Goal: Information Seeking & Learning: Learn about a topic

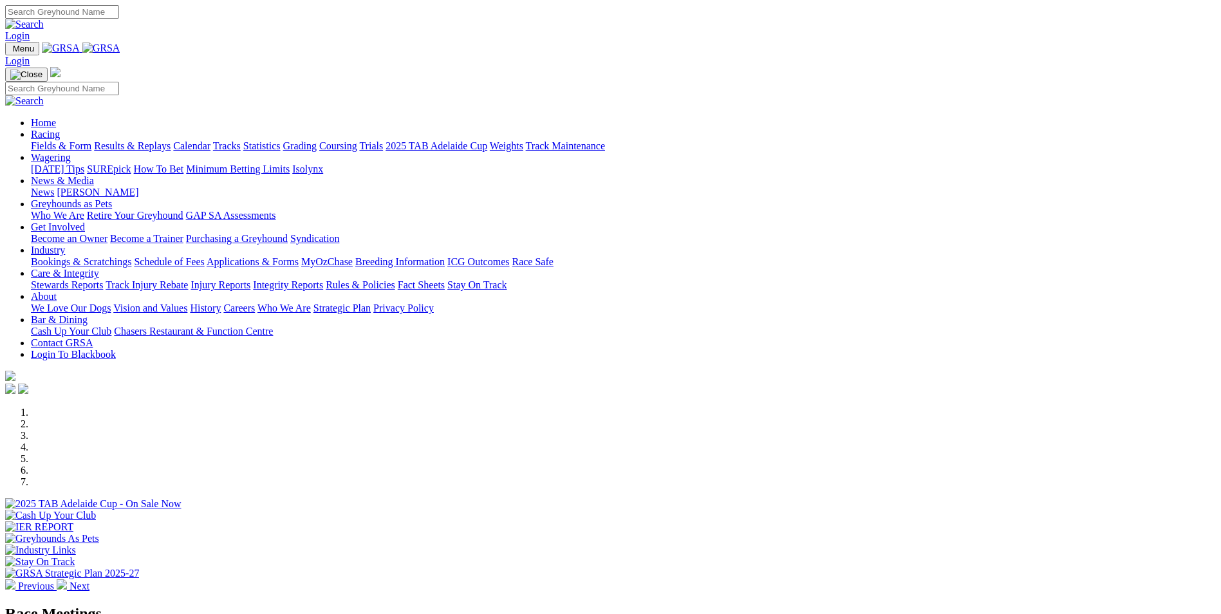
click at [323, 279] on link "Integrity Reports" at bounding box center [288, 284] width 70 height 11
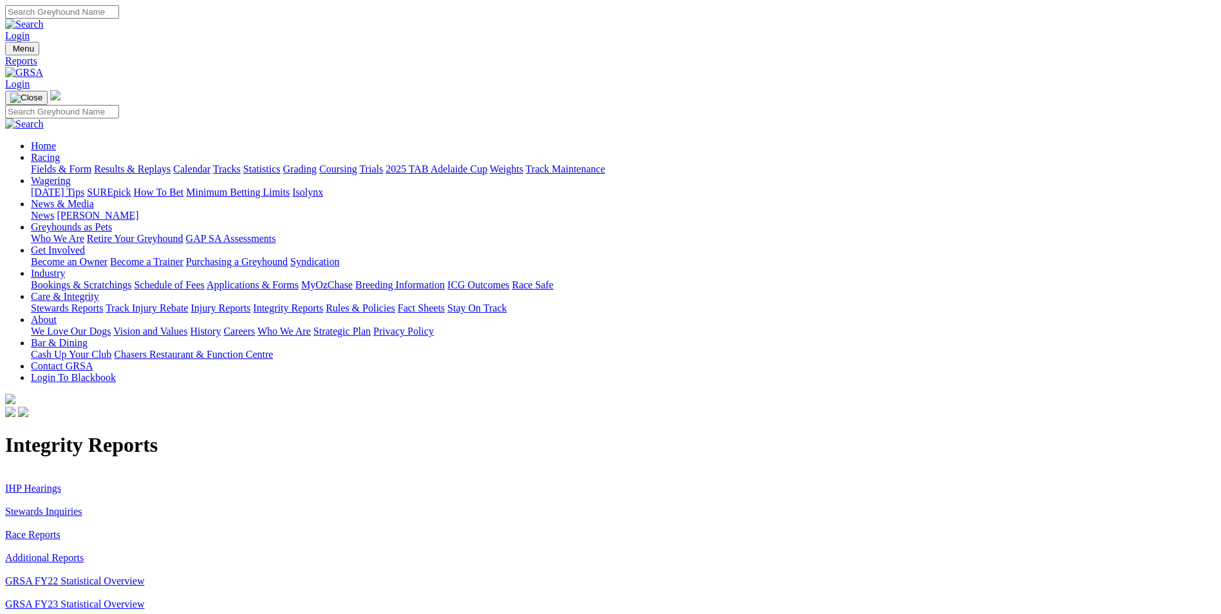
click at [82, 506] on link "Stewards Inquiries" at bounding box center [43, 511] width 77 height 11
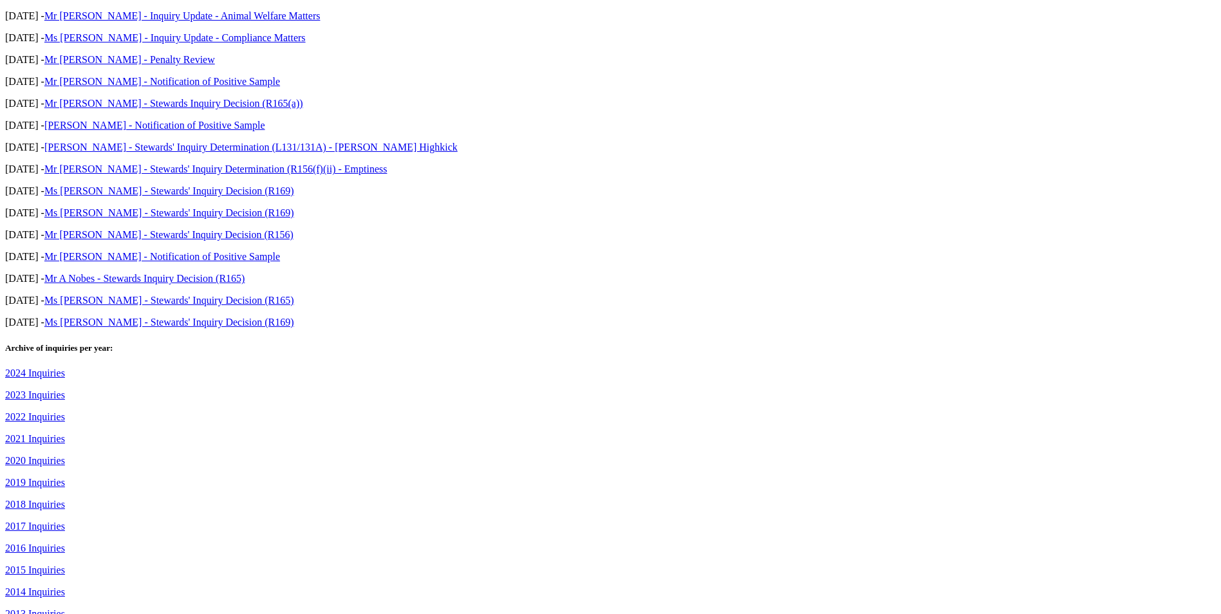
scroll to position [579, 0]
click at [65, 476] on link "2019 Inquiries" at bounding box center [35, 481] width 60 height 11
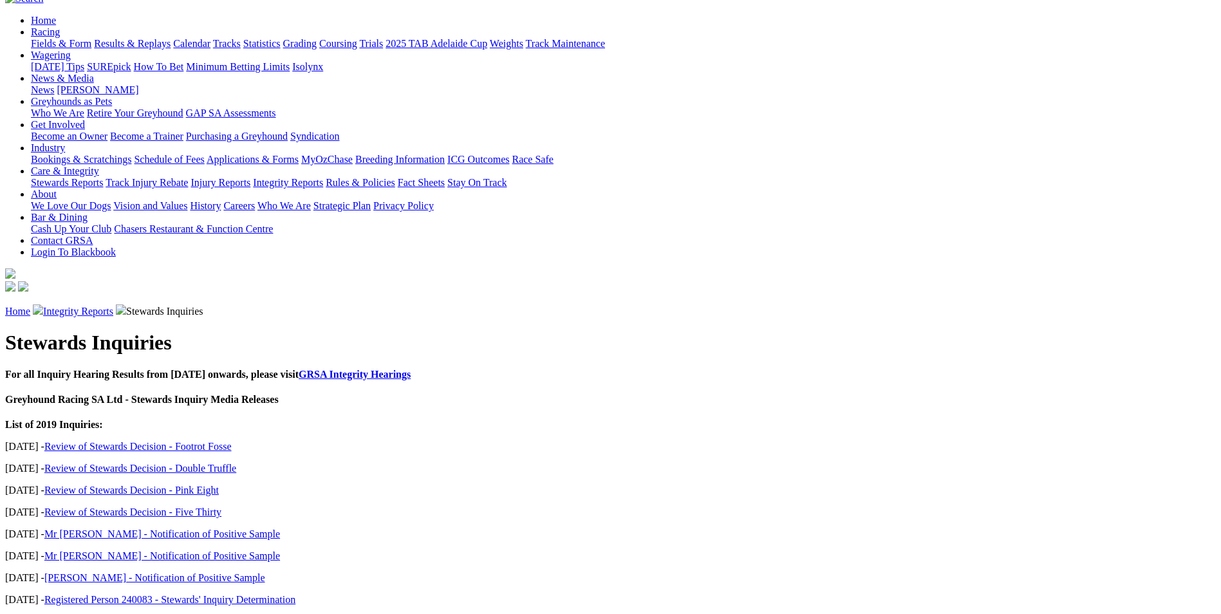
scroll to position [193, 0]
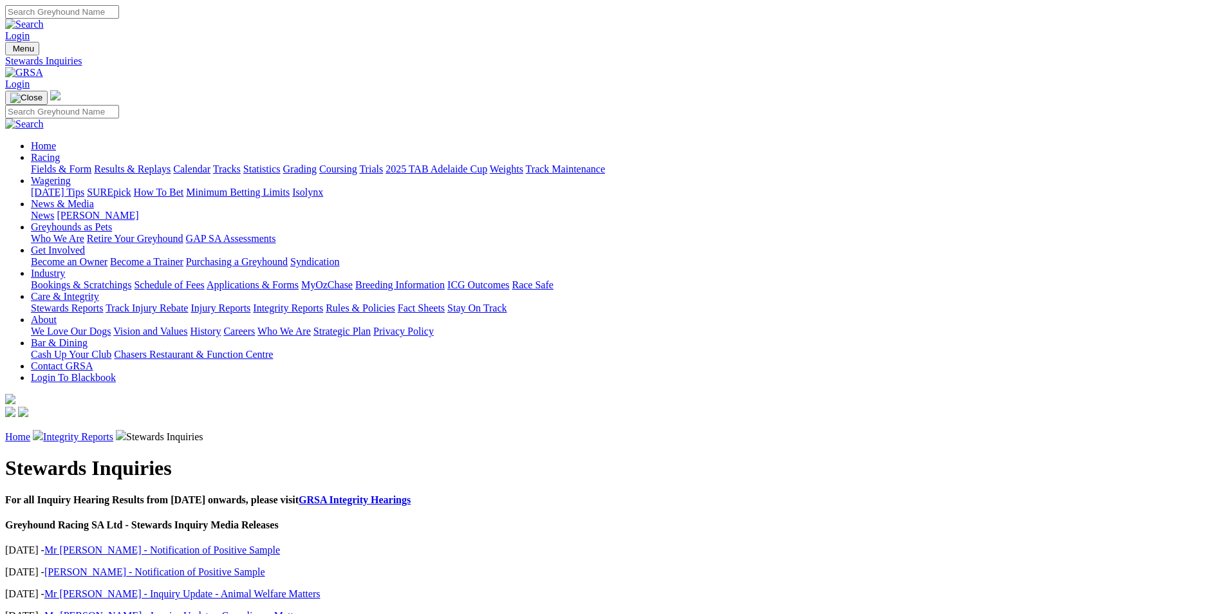
scroll to position [530, 0]
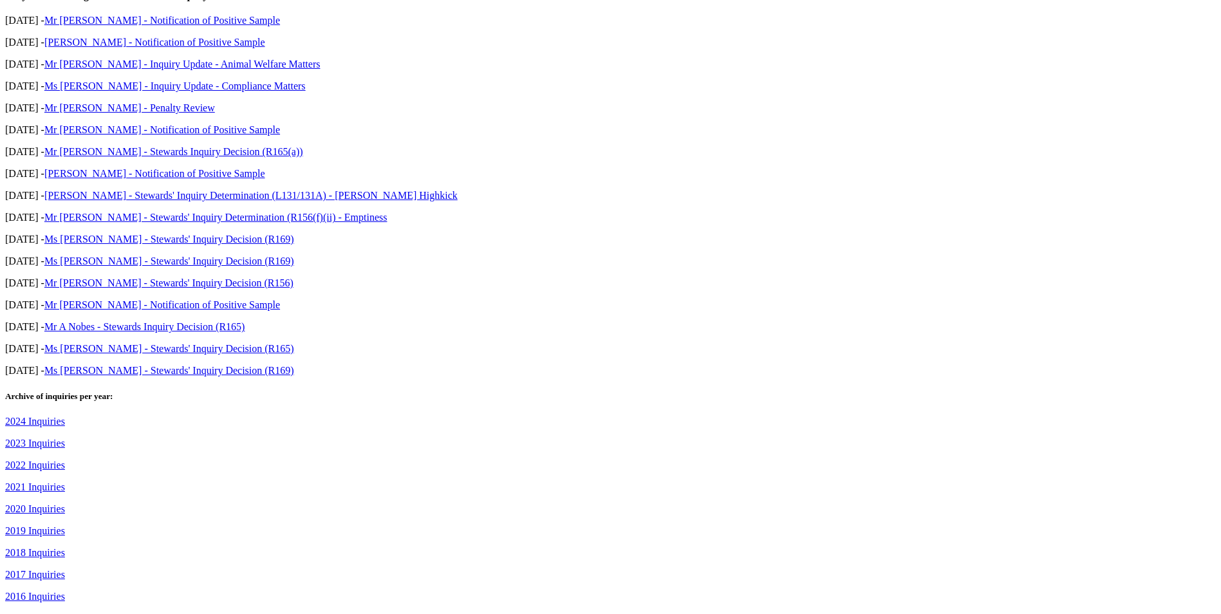
click at [65, 503] on link "2020 Inquiries" at bounding box center [35, 508] width 60 height 11
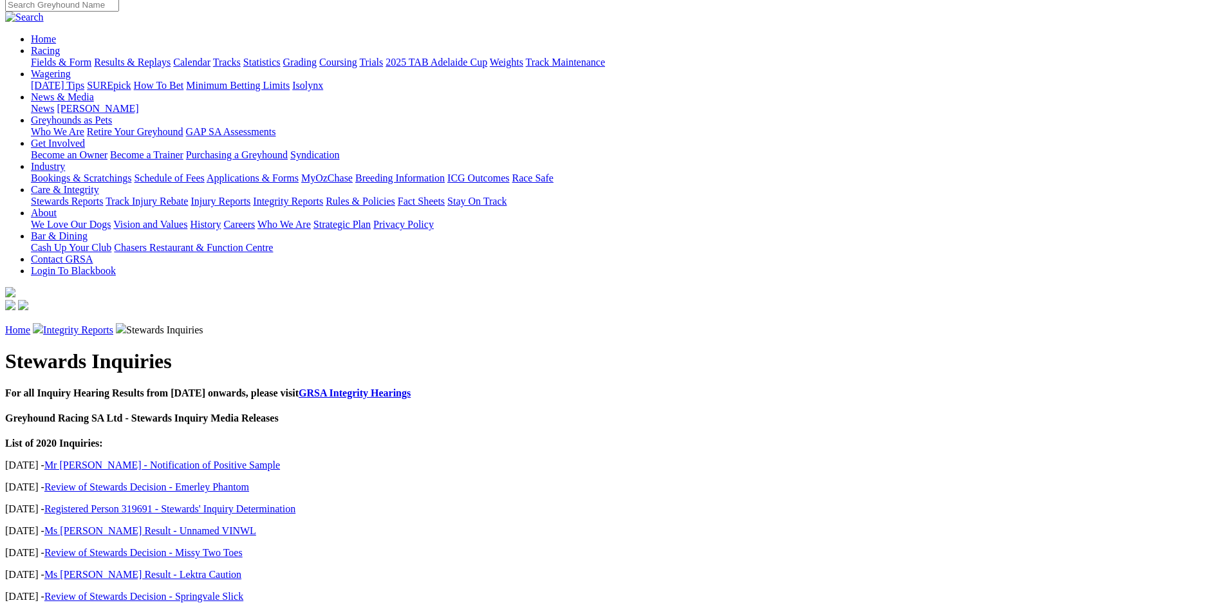
scroll to position [129, 0]
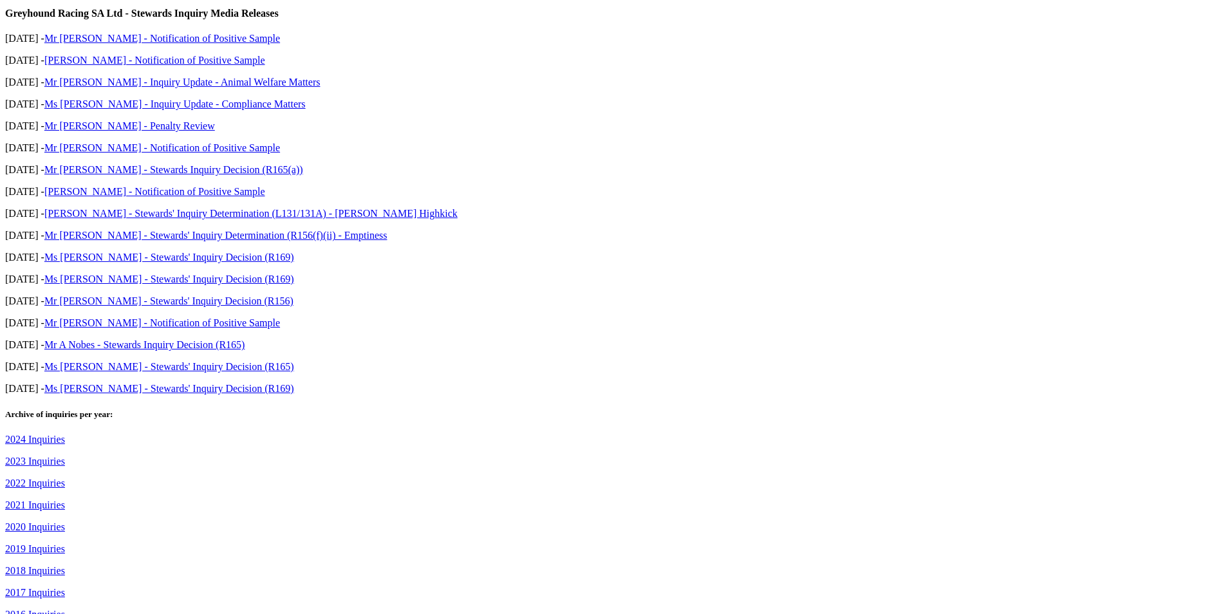
scroll to position [515, 0]
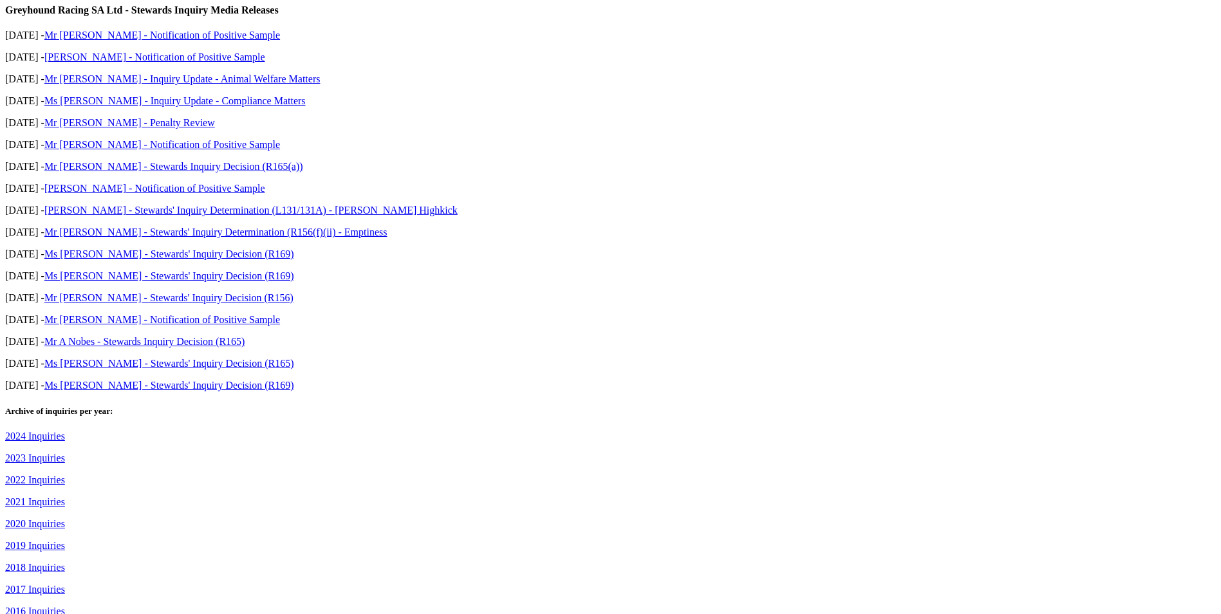
click at [65, 496] on link "2021 Inquiries" at bounding box center [35, 501] width 60 height 11
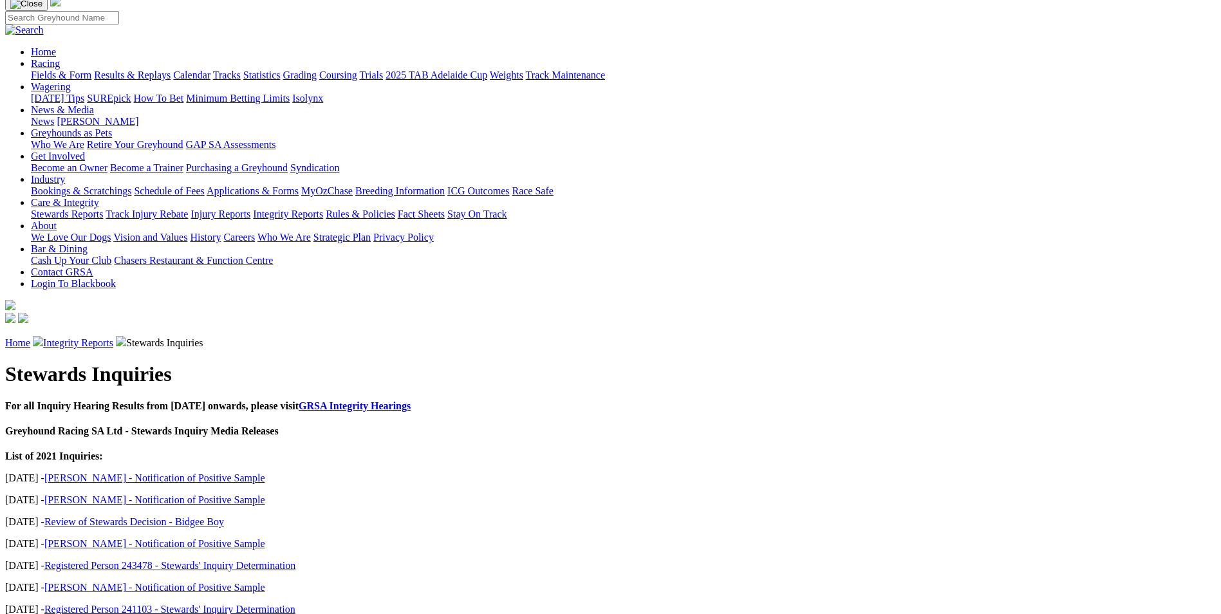
scroll to position [129, 0]
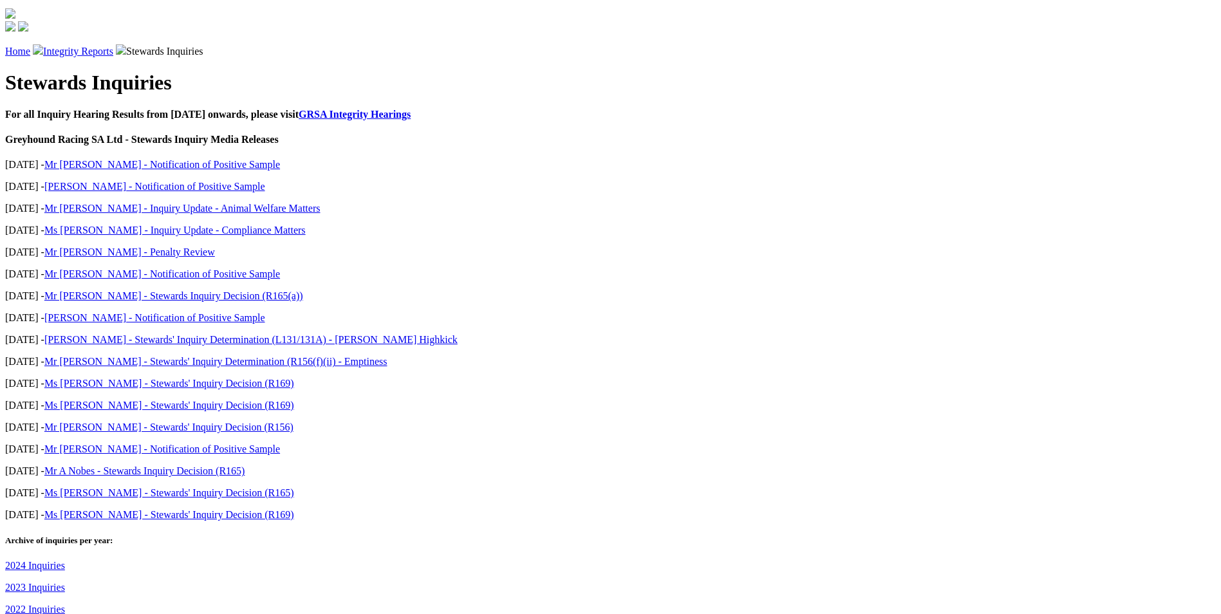
scroll to position [386, 0]
click at [65, 603] on link "2022 Inquiries" at bounding box center [35, 608] width 60 height 11
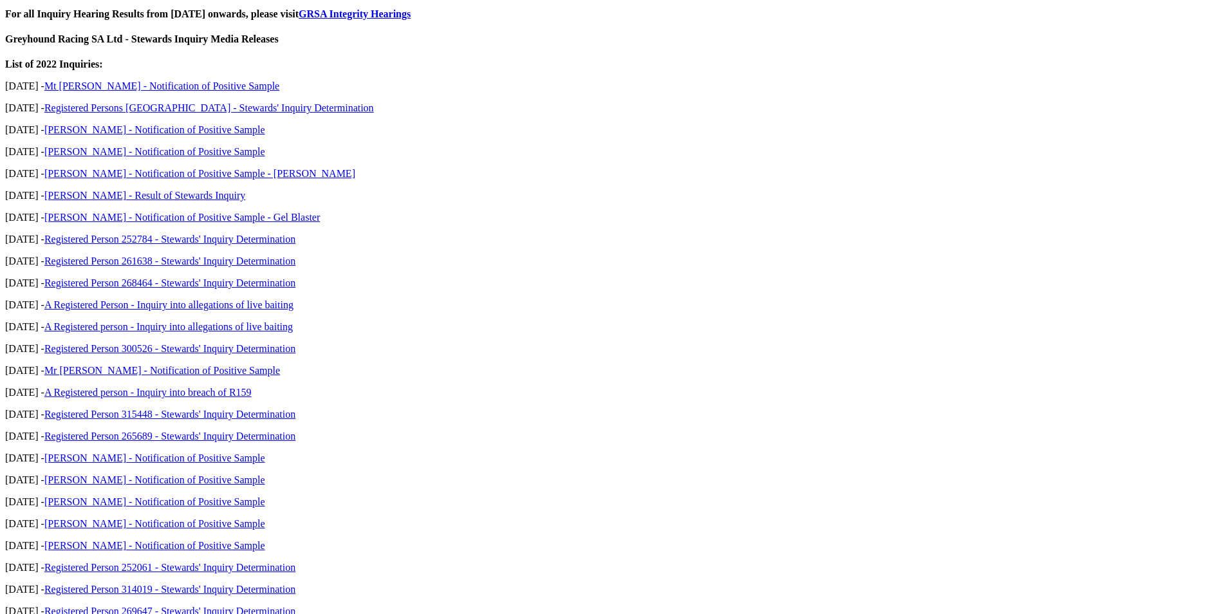
scroll to position [515, 0]
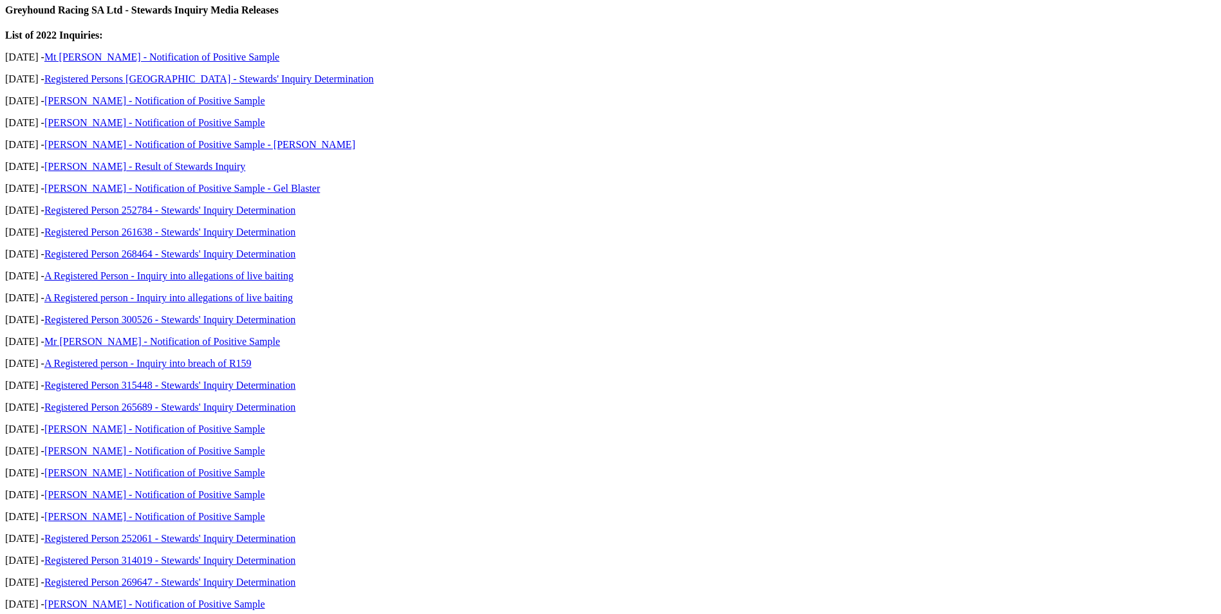
click at [265, 598] on link "Mr Oswald Chegia - Notification of Positive Sample" at bounding box center [154, 603] width 221 height 11
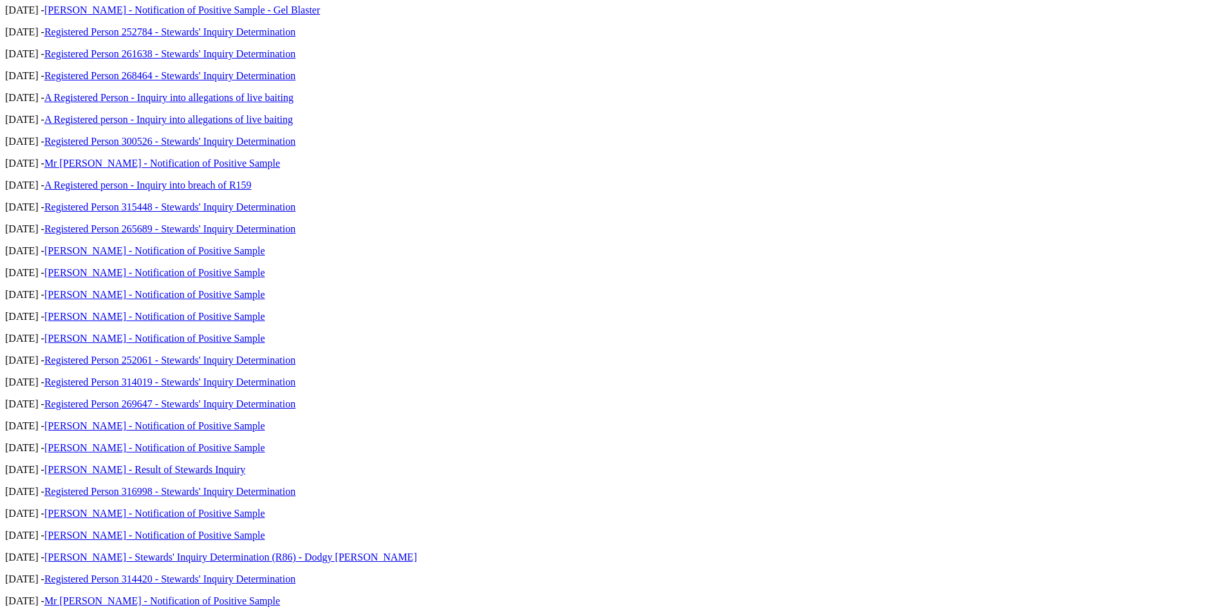
scroll to position [708, 0]
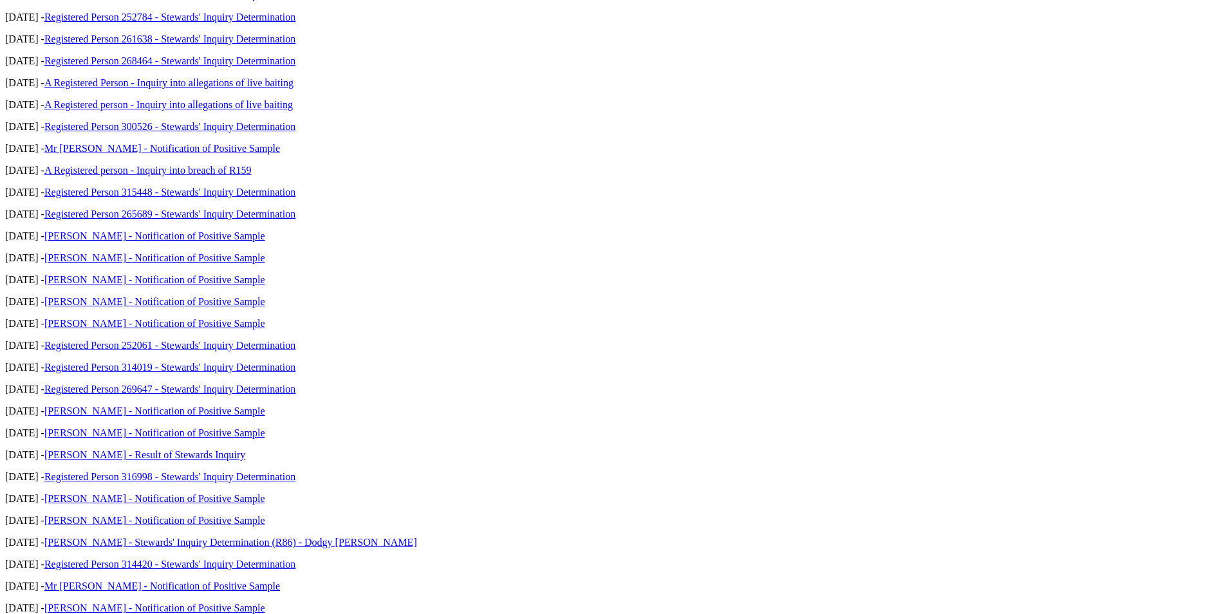
click at [265, 405] on link "Mr Oswald Chegia - Notification of Positive Sample" at bounding box center [154, 410] width 221 height 11
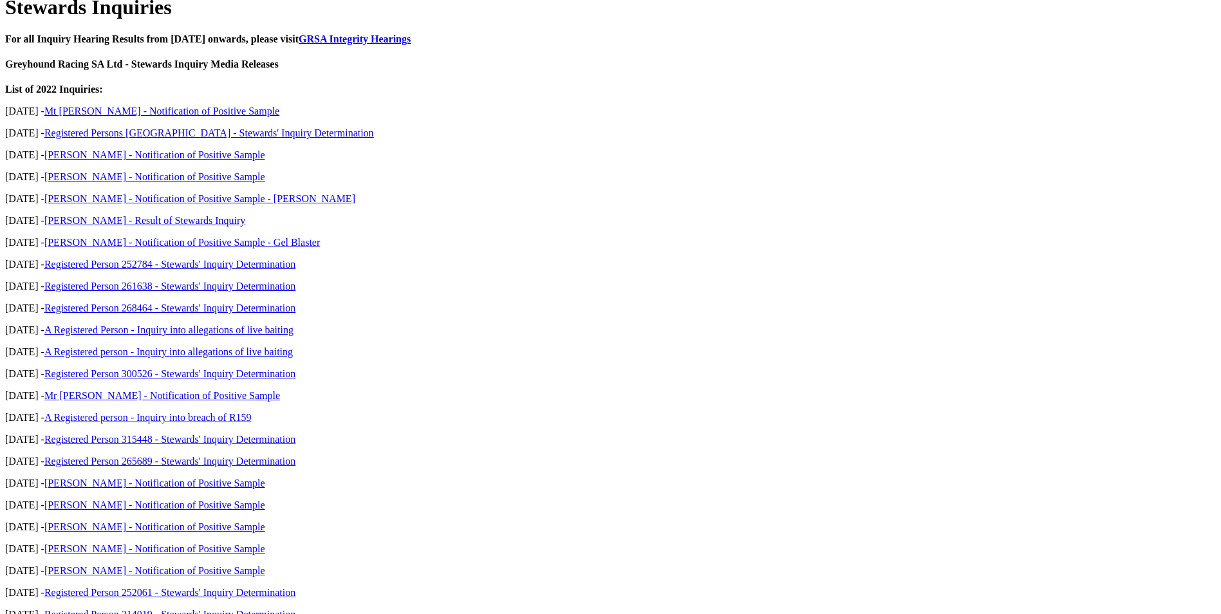
scroll to position [708, 0]
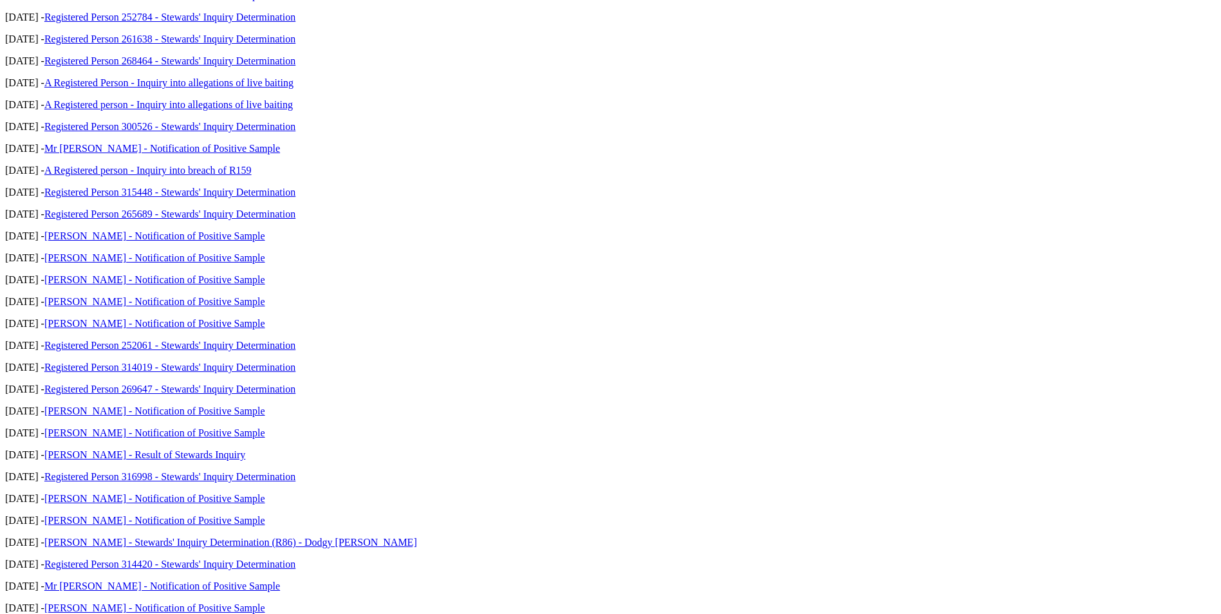
click at [265, 427] on link "Mr Oswald Chegia - Notification of Positive Sample" at bounding box center [154, 432] width 221 height 11
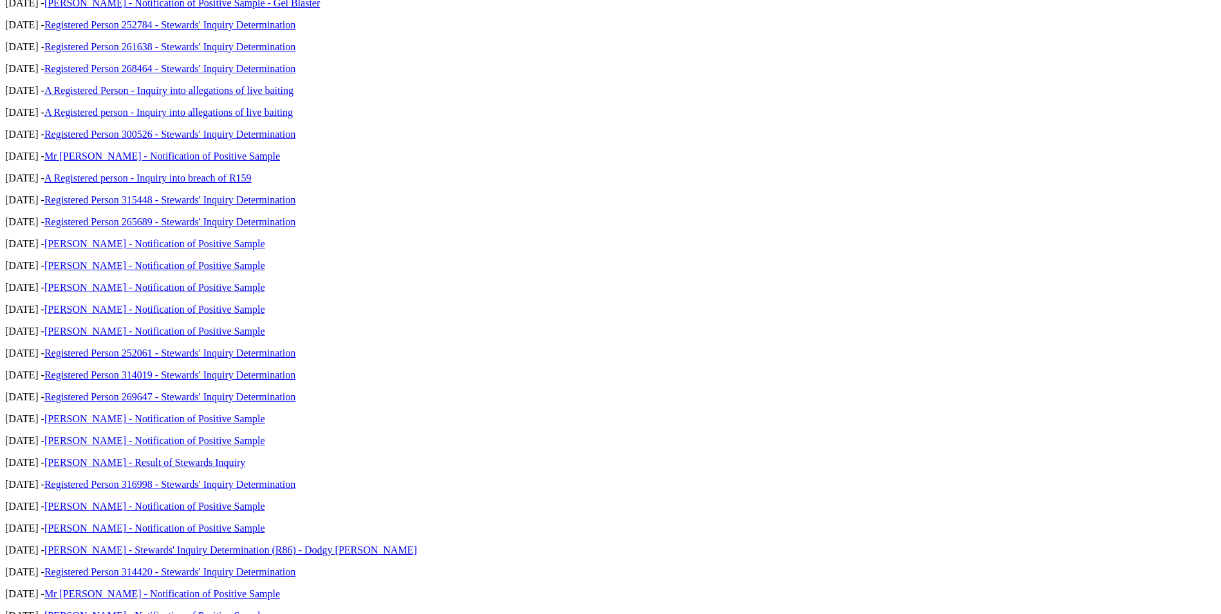
scroll to position [708, 0]
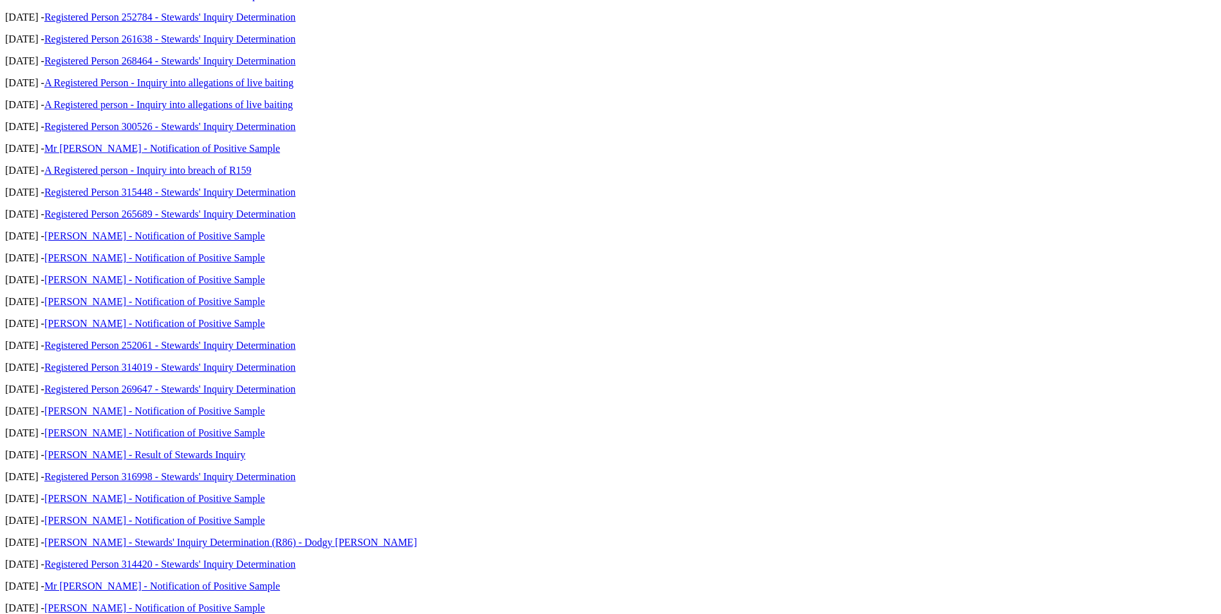
click at [265, 493] on link "[PERSON_NAME] - Notification of Positive Sample" at bounding box center [154, 498] width 221 height 11
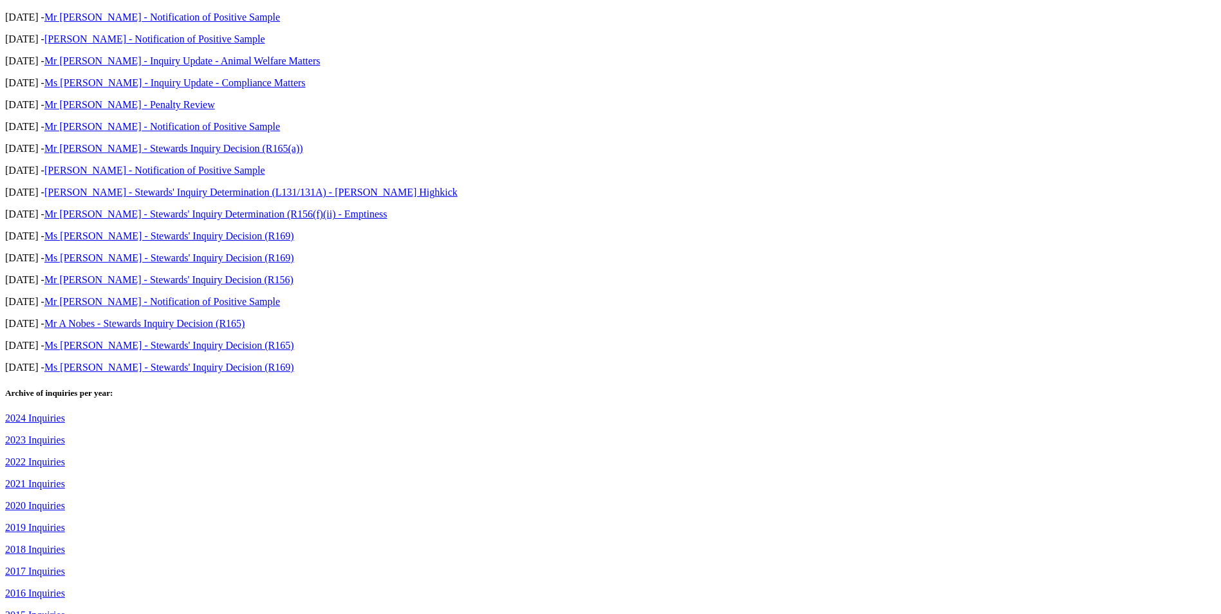
scroll to position [515, 0]
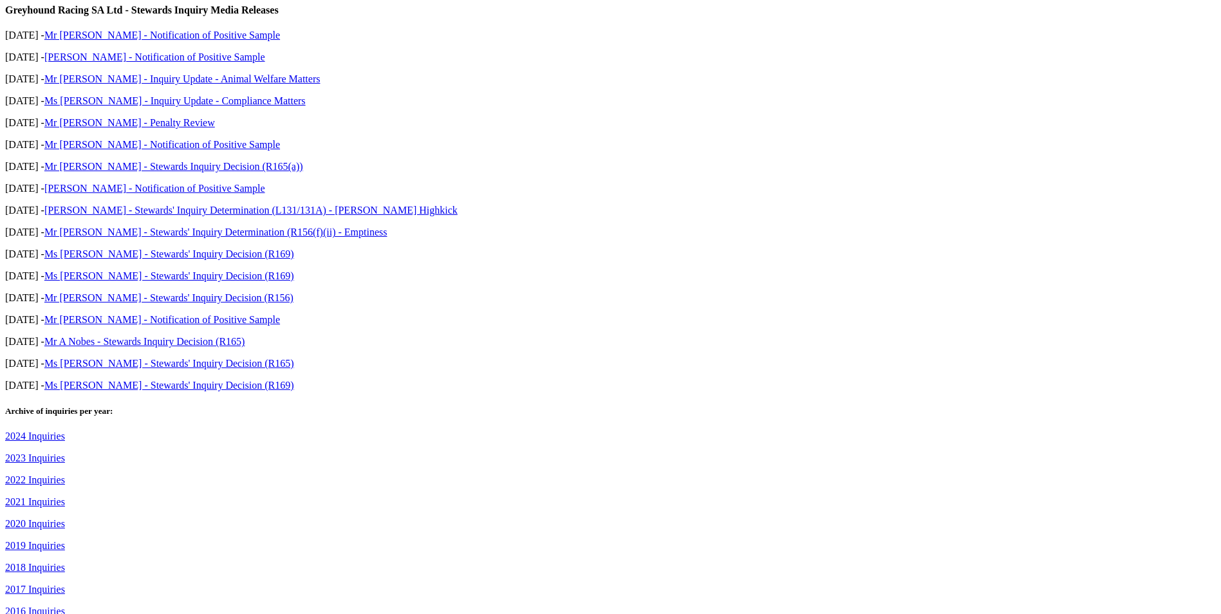
click at [65, 452] on link "2023 Inquiries" at bounding box center [35, 457] width 60 height 11
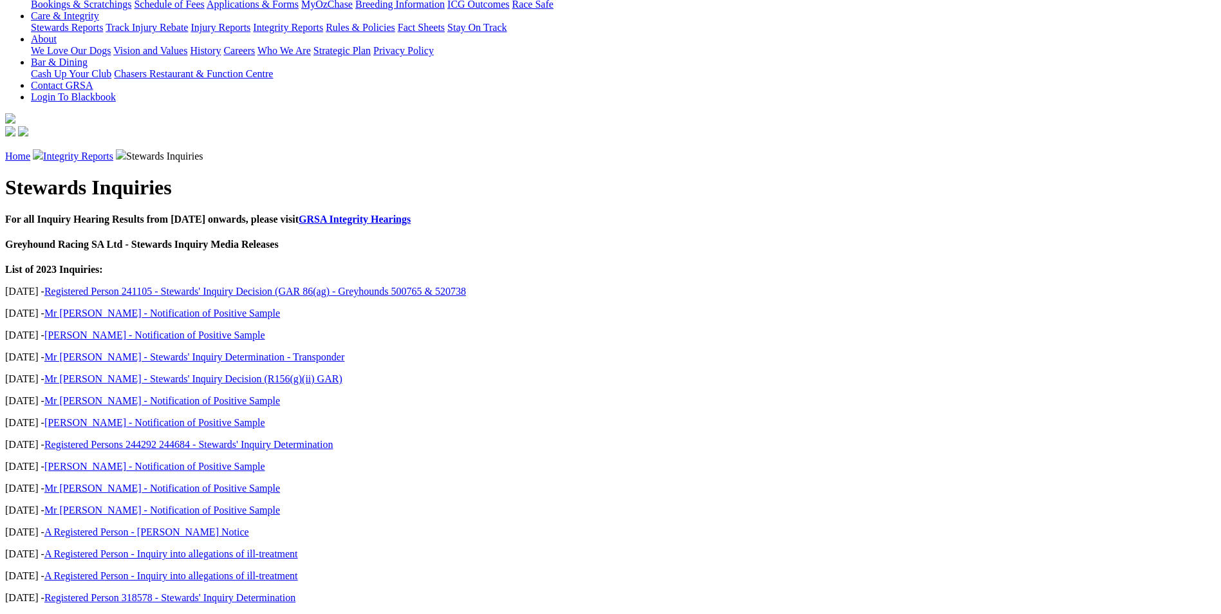
scroll to position [257, 0]
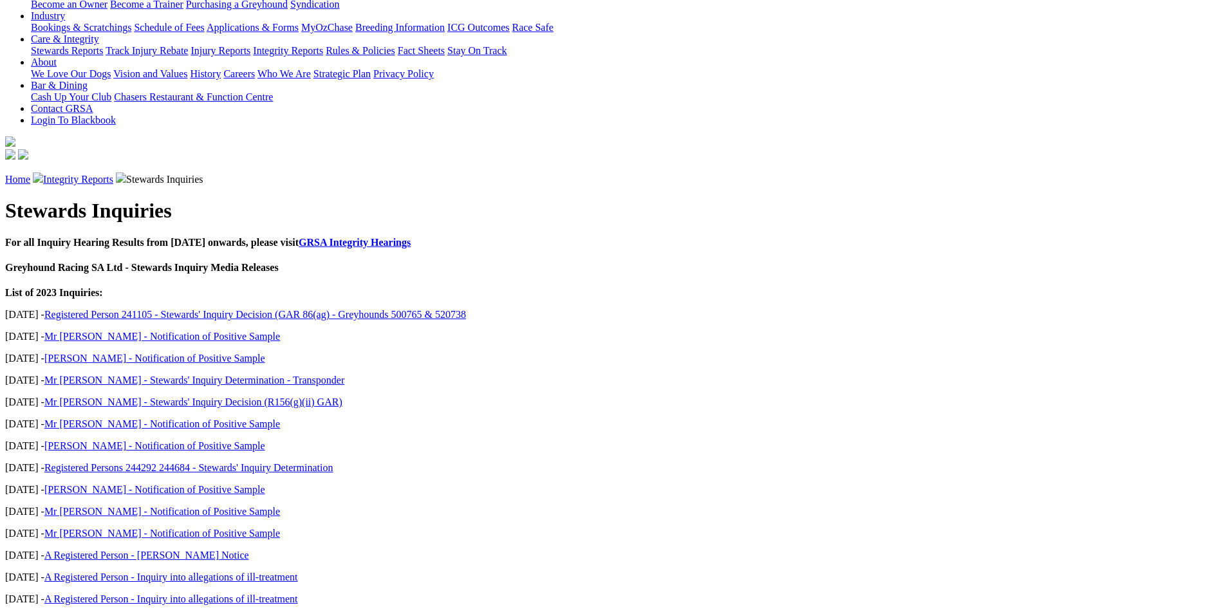
click at [280, 506] on link "Mr Barry Jones - Notification of Positive Sample" at bounding box center [162, 511] width 236 height 11
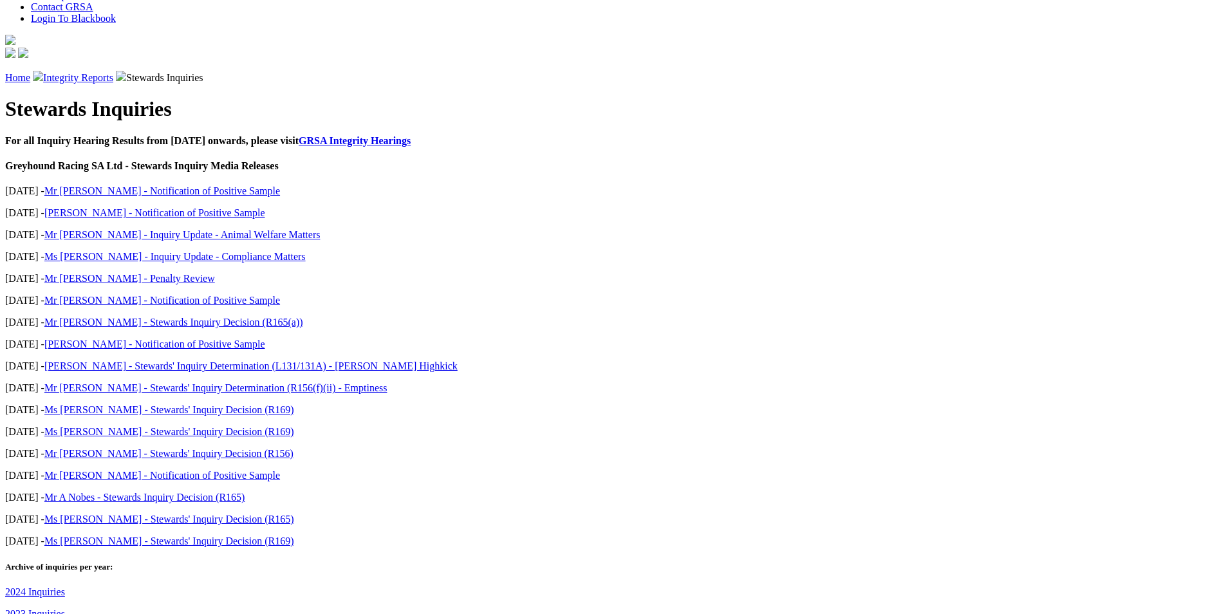
scroll to position [386, 0]
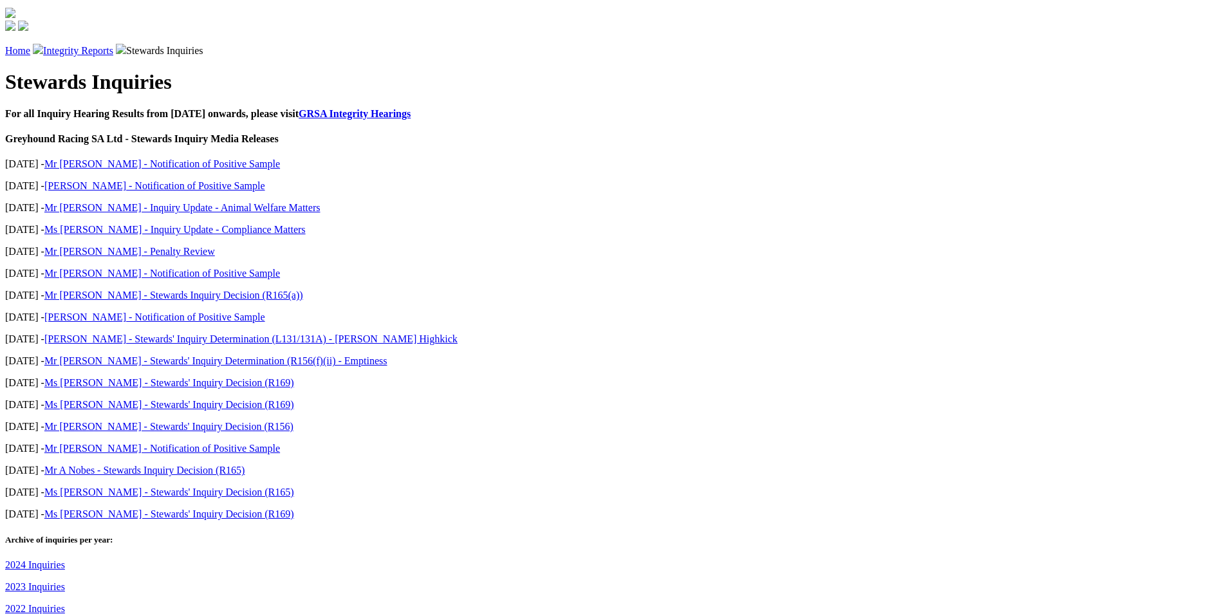
click at [65, 559] on link "2024 Inquiries" at bounding box center [35, 564] width 60 height 11
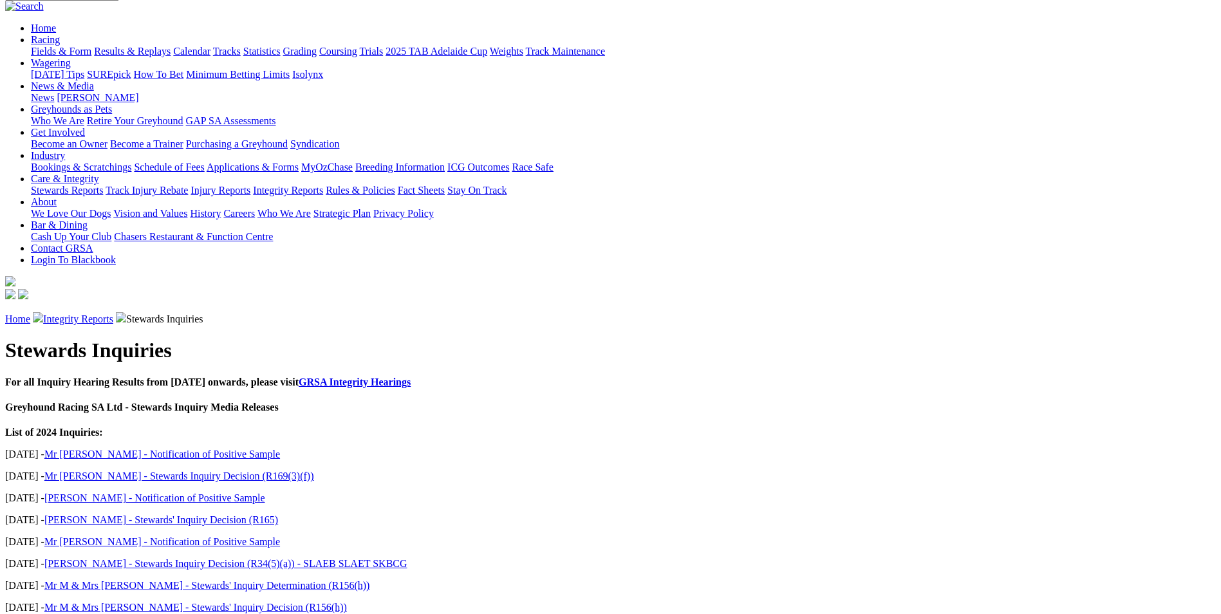
scroll to position [129, 0]
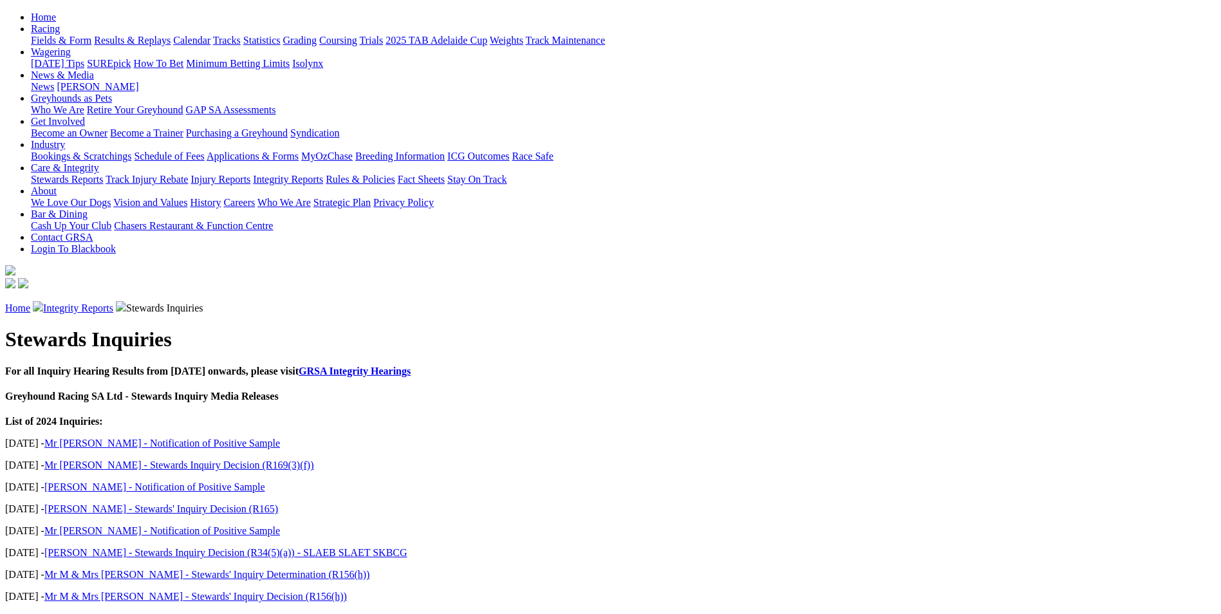
click at [379, 547] on link "[PERSON_NAME] - Stewards Inquiry Decision (R34(5)(a)) - SLAEB SLAET SKBCG" at bounding box center [225, 552] width 363 height 11
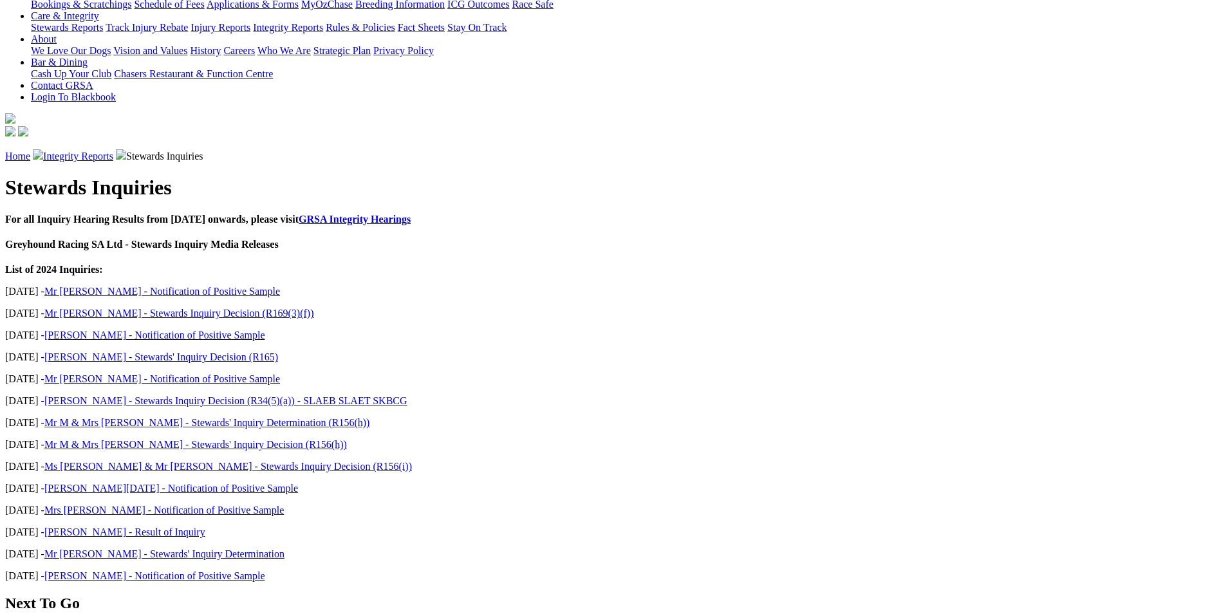
scroll to position [257, 0]
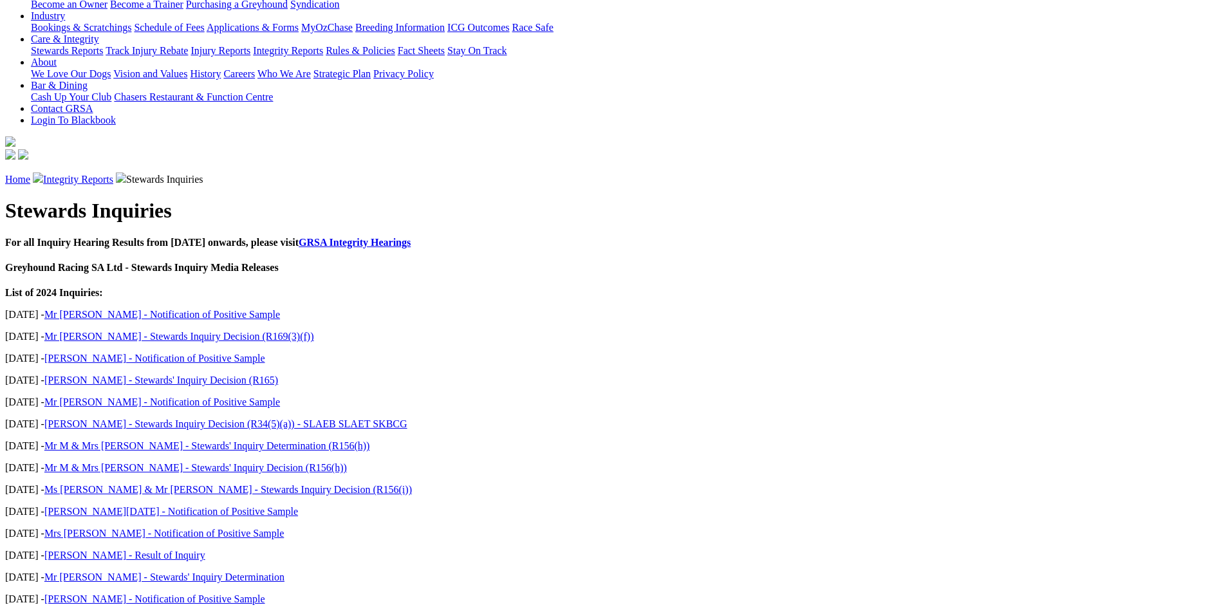
click at [362, 484] on link "Ms T Cattermole & Mr P Smith - Stewards Inquiry Decision (R156(i))" at bounding box center [227, 489] width 367 height 11
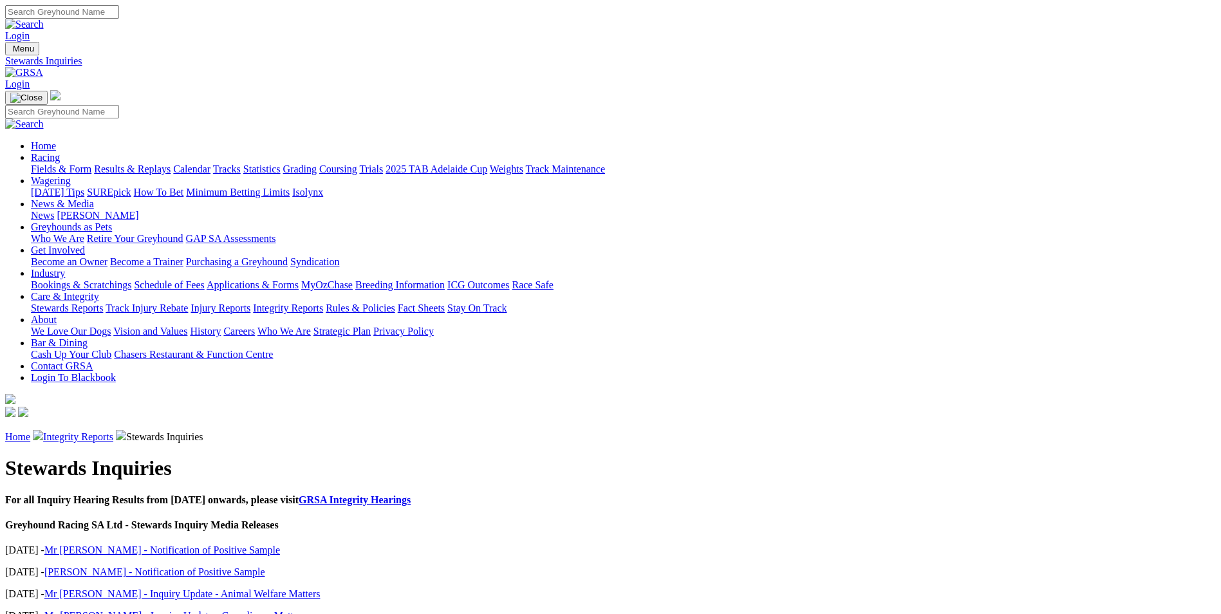
click at [280, 544] on link "Mr [PERSON_NAME] - Notification of Positive Sample" at bounding box center [162, 549] width 236 height 11
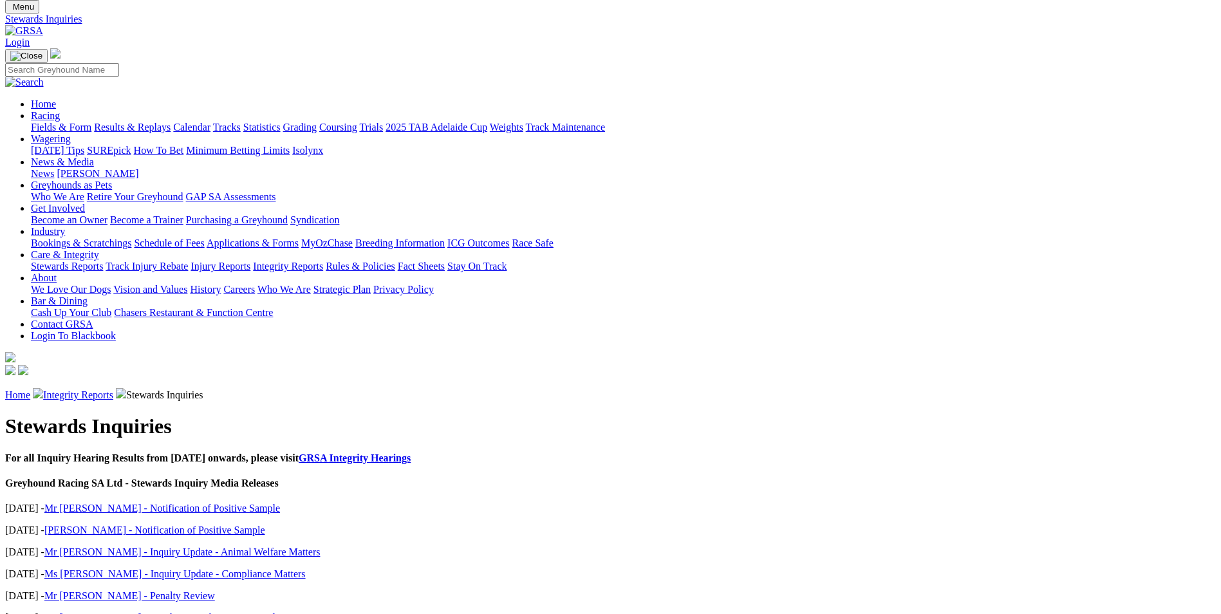
scroll to position [64, 0]
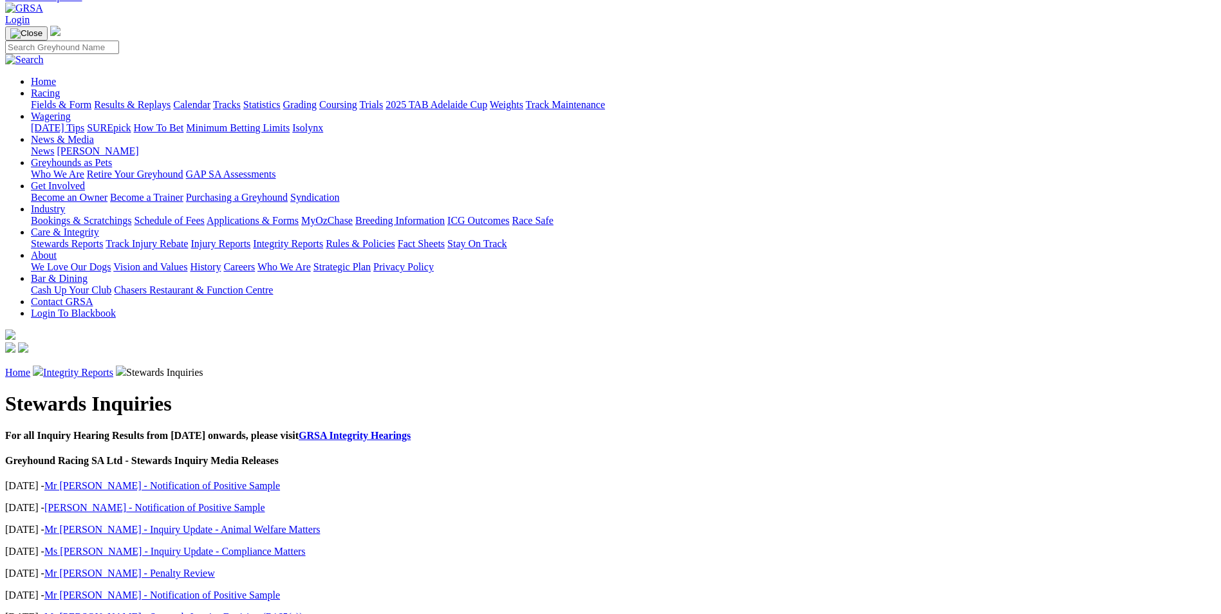
click at [215, 568] on link "Mr [PERSON_NAME] - Penalty Review" at bounding box center [129, 573] width 171 height 11
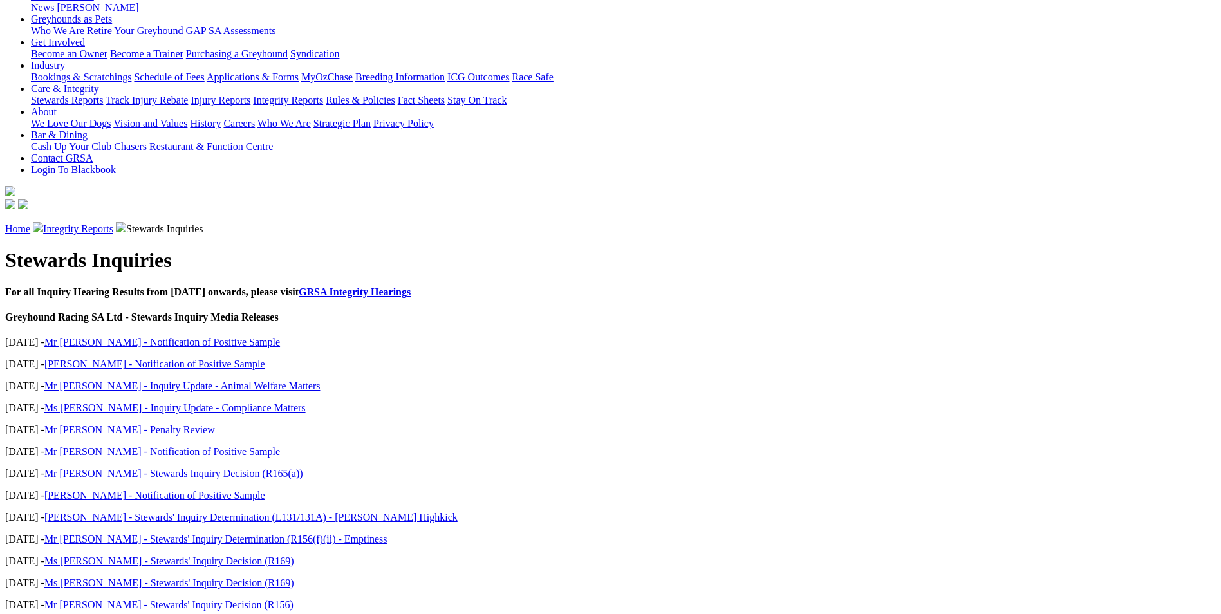
scroll to position [224, 0]
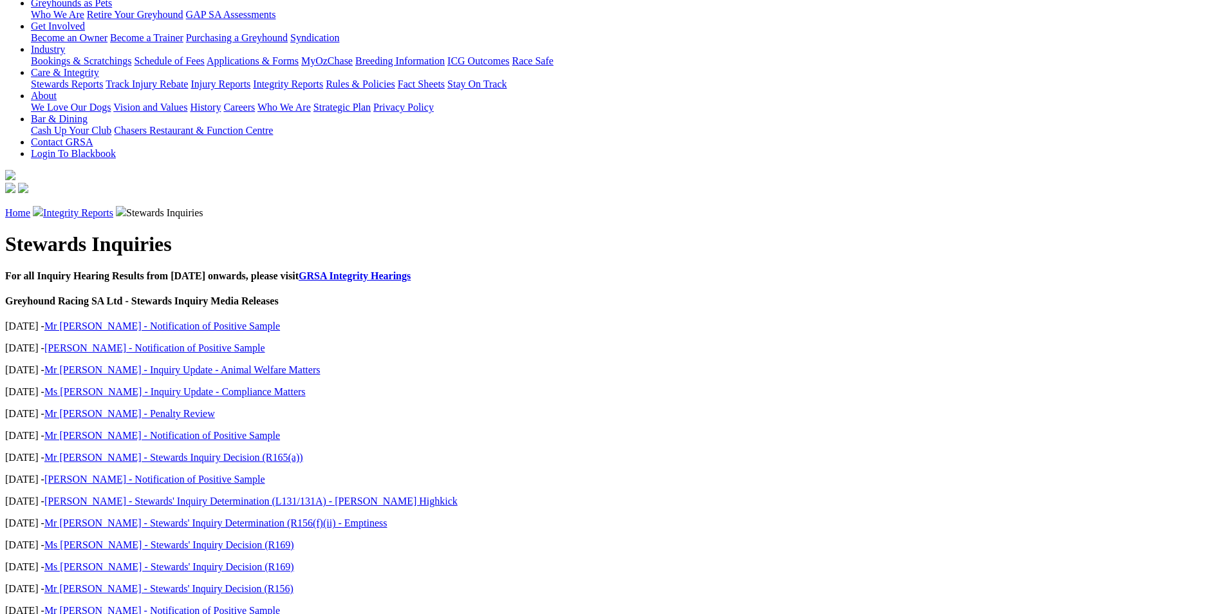
click at [364, 517] on link "Mr [PERSON_NAME] - Stewards' Inquiry Determination (R156(f)(ii) - Emptiness" at bounding box center [215, 522] width 343 height 11
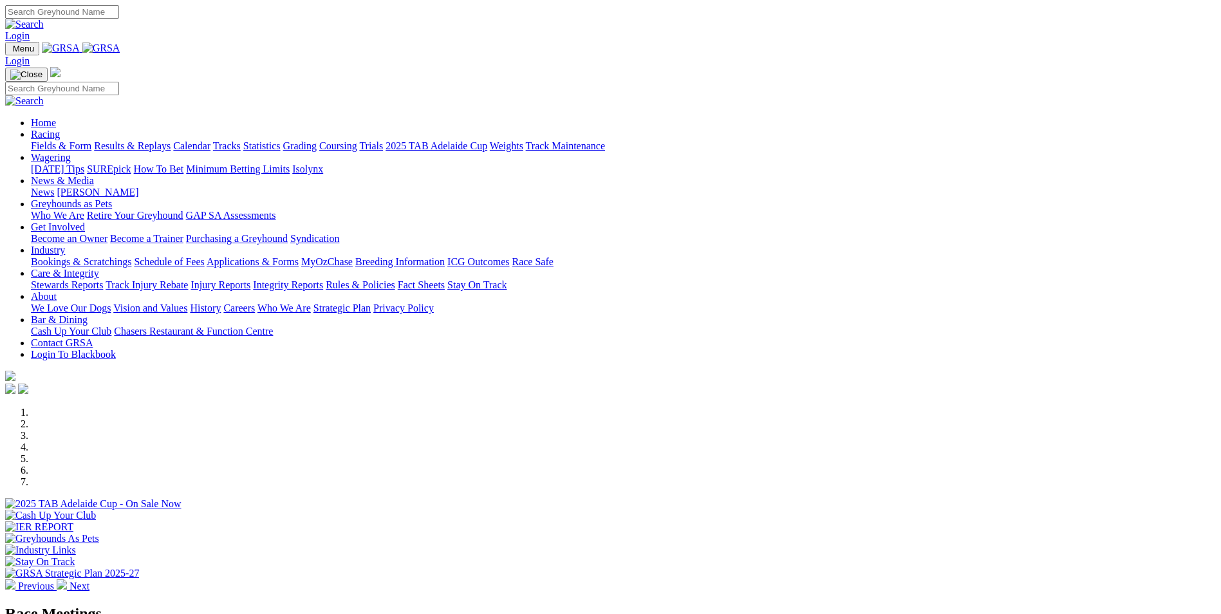
click at [171, 140] on link "Results & Replays" at bounding box center [132, 145] width 77 height 11
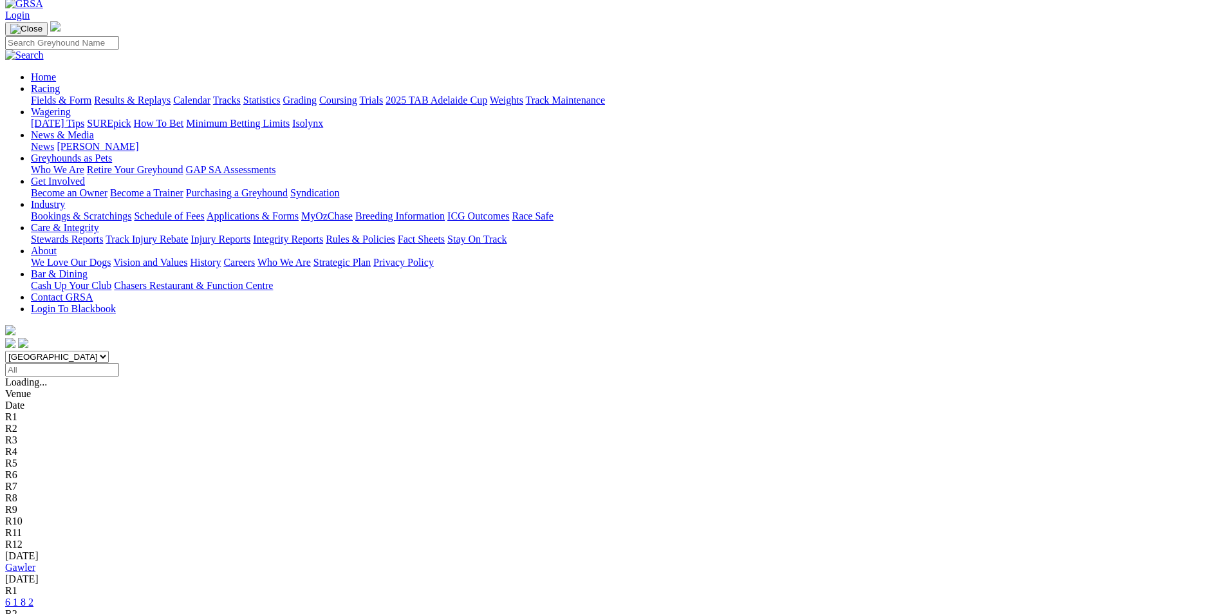
scroll to position [64, 0]
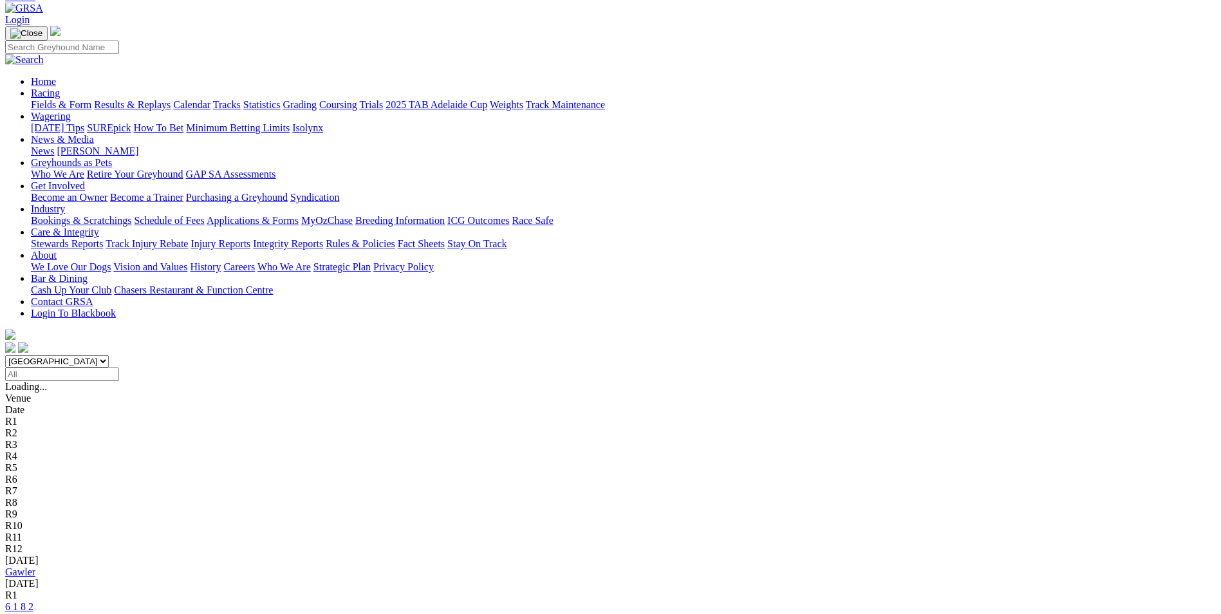
click at [33, 601] on link "6 1 8 2" at bounding box center [19, 606] width 28 height 11
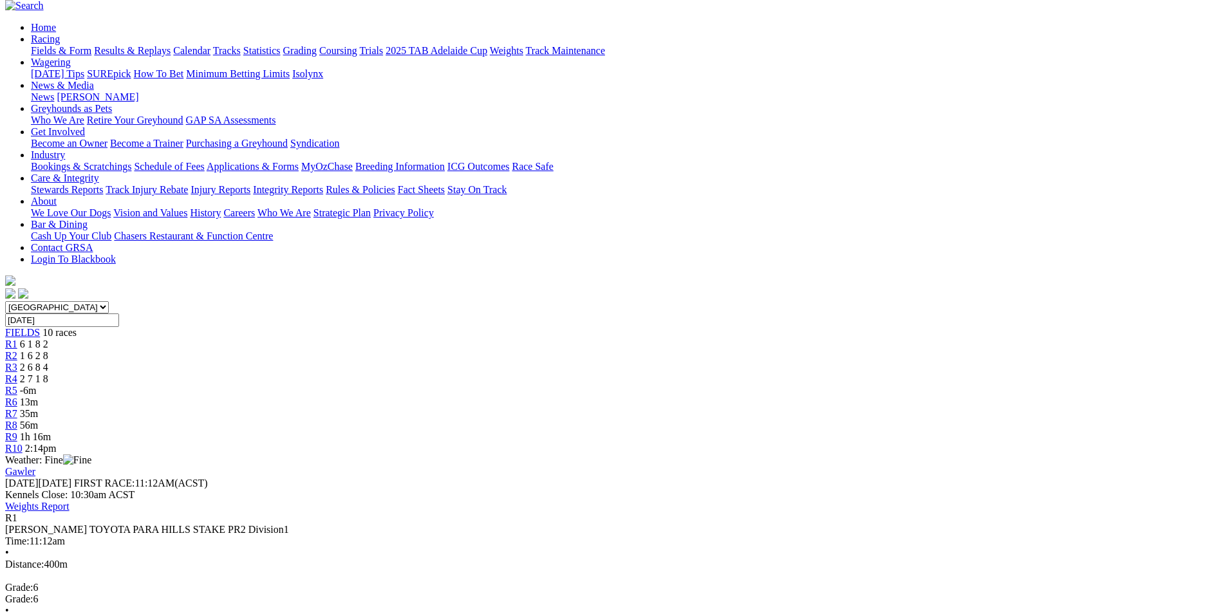
scroll to position [129, 0]
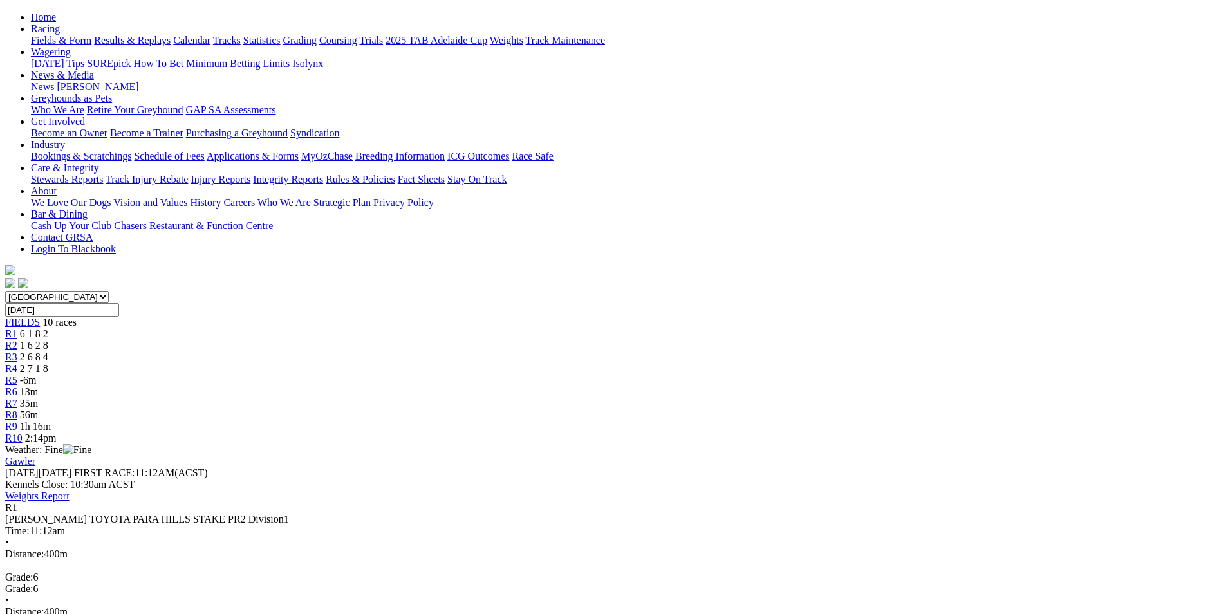
click at [48, 340] on span "1 6 2 8" at bounding box center [34, 345] width 28 height 11
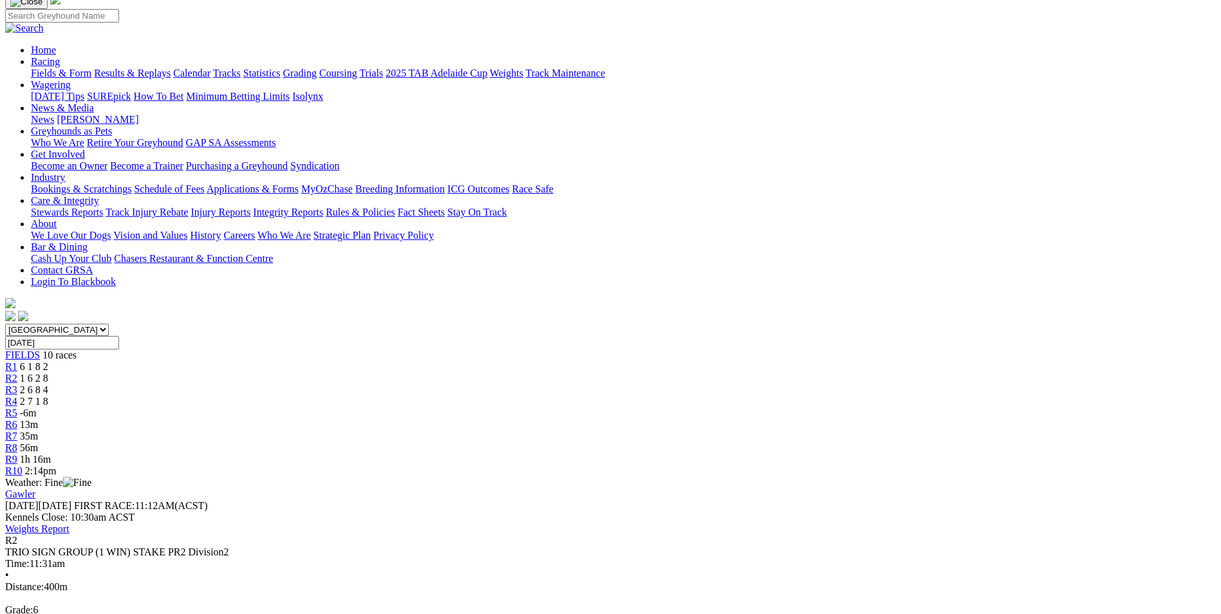
scroll to position [64, 0]
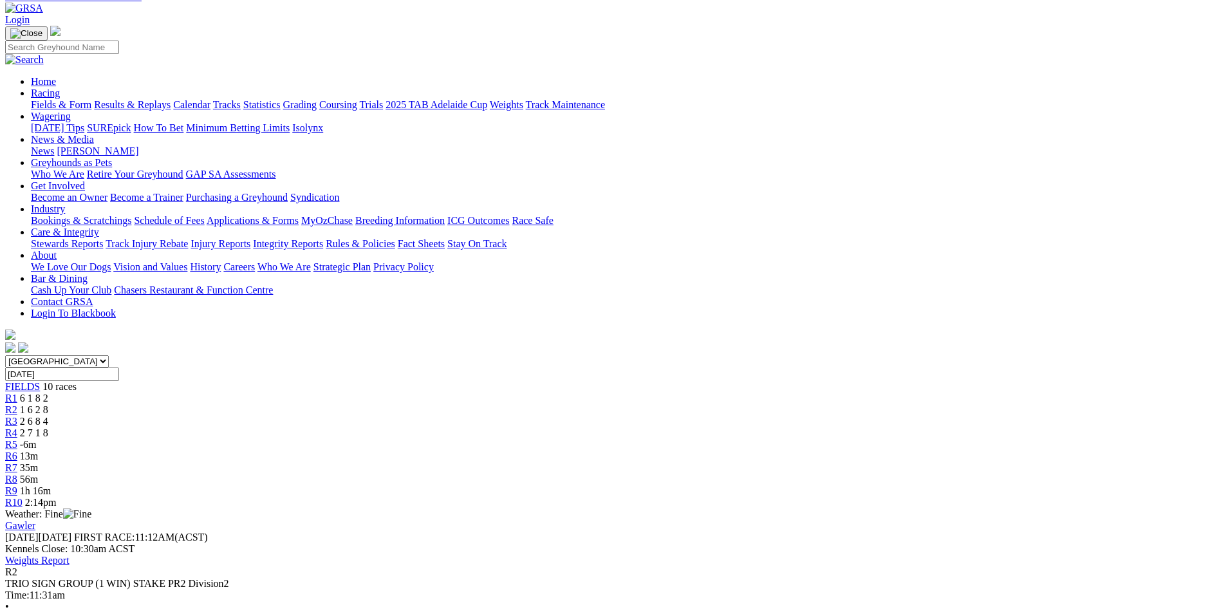
click at [488, 416] on div "R3 2 6 8 4" at bounding box center [610, 422] width 1210 height 12
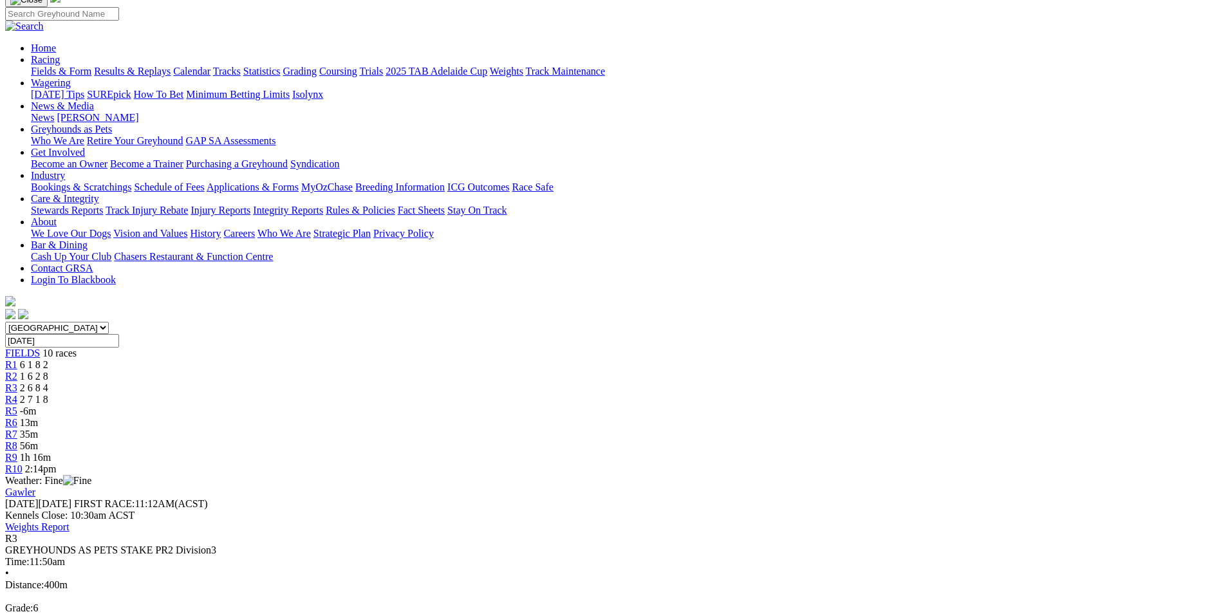
scroll to position [129, 0]
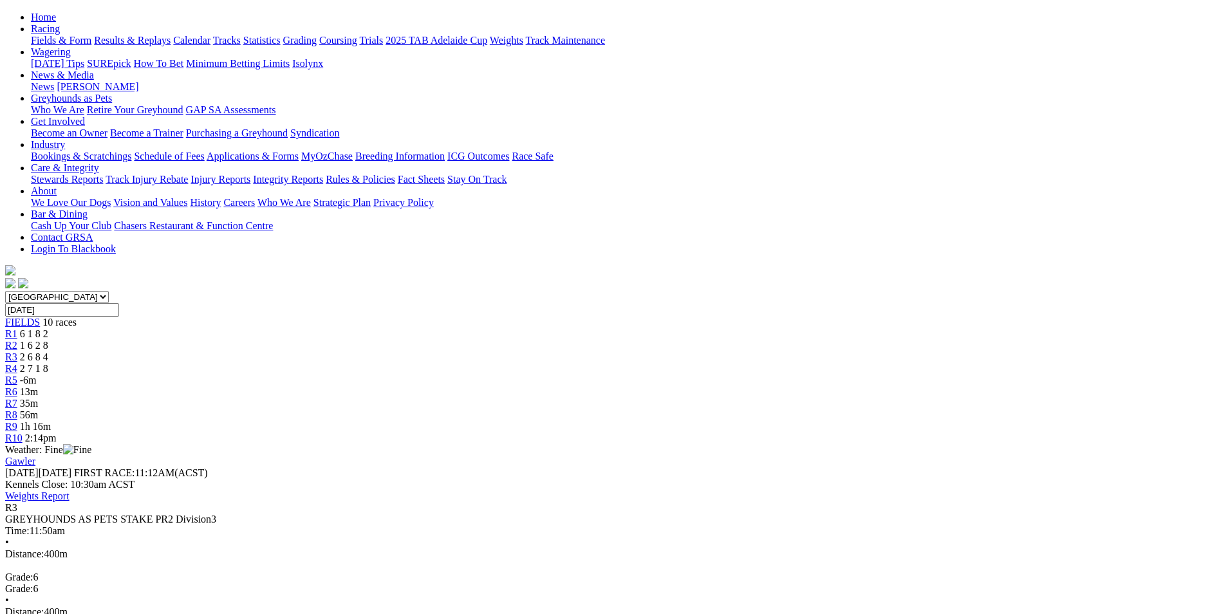
click at [553, 363] on div "R4 2 7 1 8" at bounding box center [610, 369] width 1210 height 12
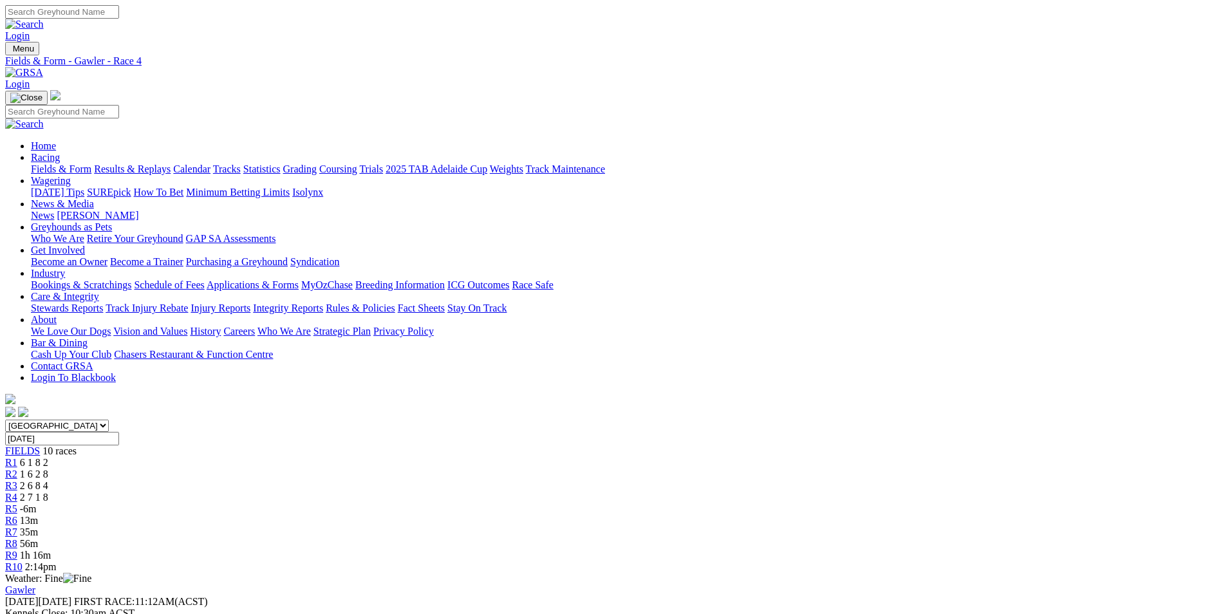
click at [91, 163] on link "Fields & Form" at bounding box center [61, 168] width 60 height 11
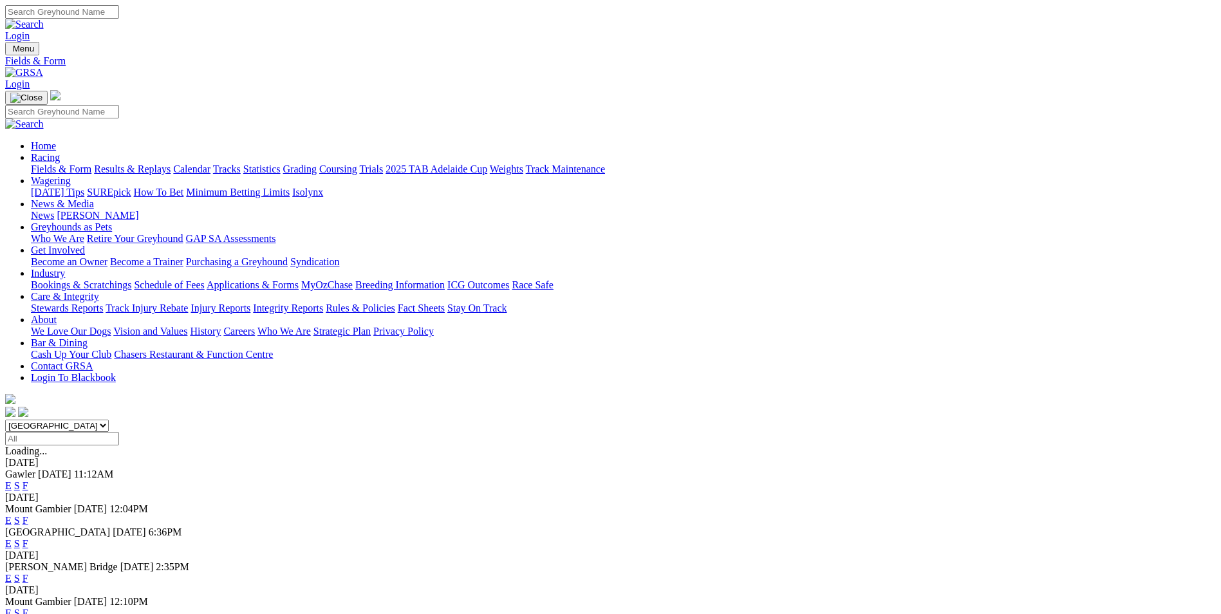
click at [12, 538] on link "E" at bounding box center [8, 543] width 6 height 11
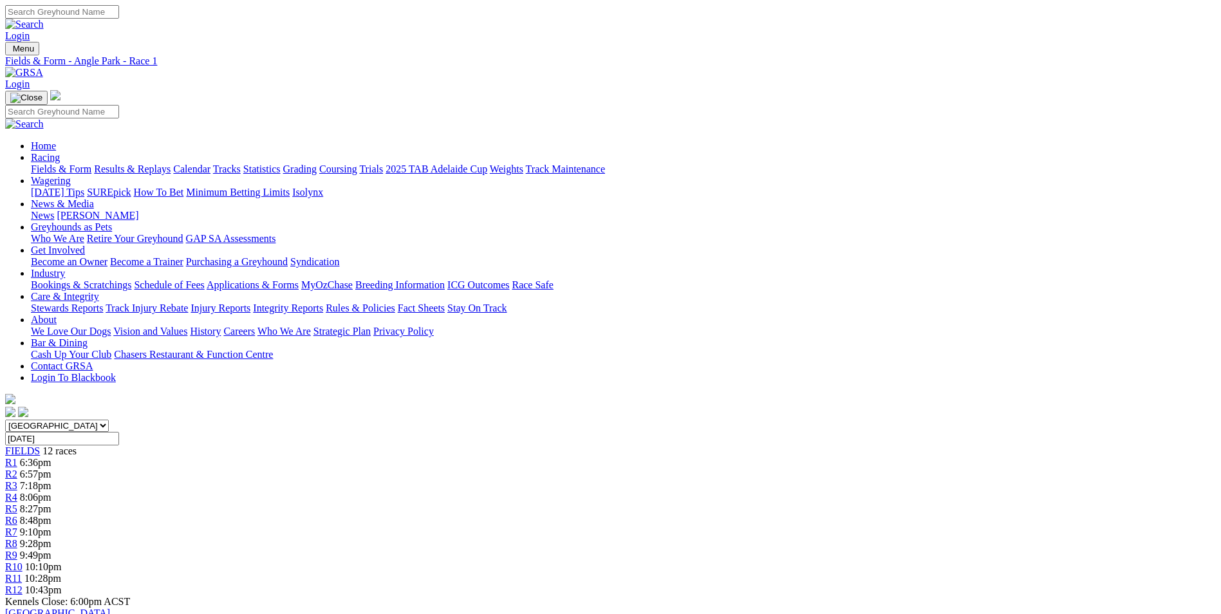
click at [17, 492] on link "R4" at bounding box center [11, 497] width 12 height 11
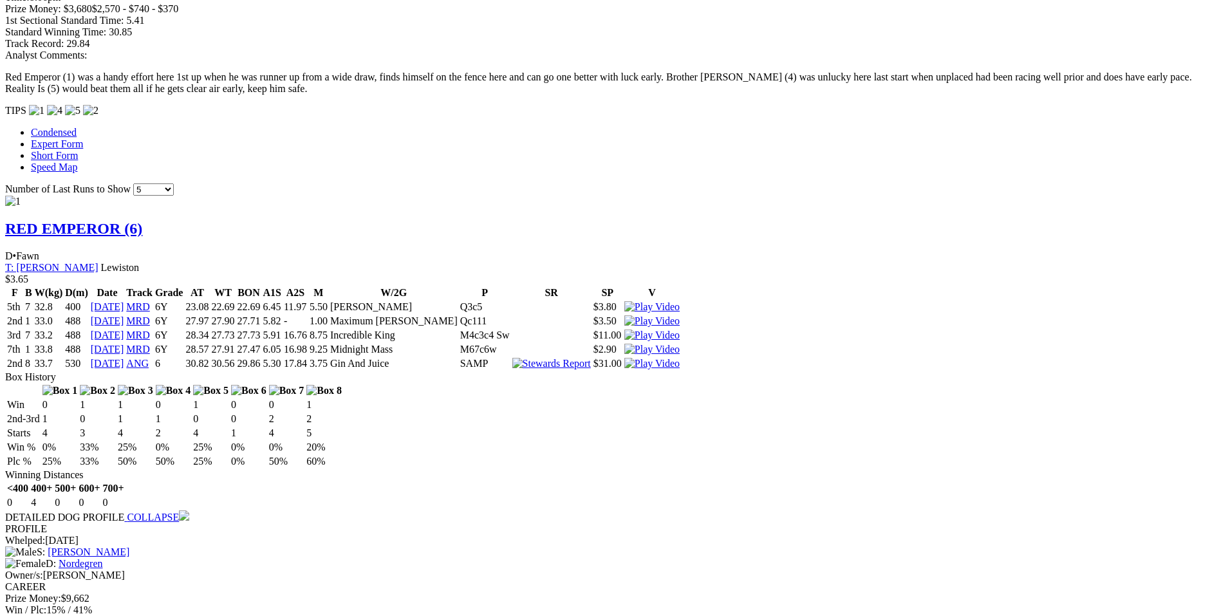
scroll to position [1030, 0]
